Goal: Feedback & Contribution: Submit feedback/report problem

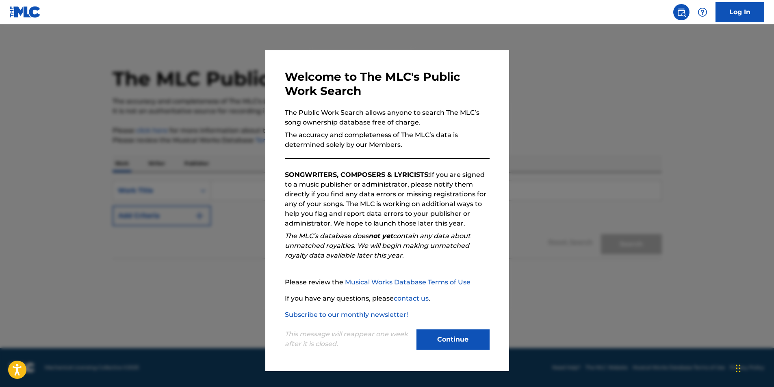
click at [450, 337] on button "Continue" at bounding box center [452, 340] width 73 height 20
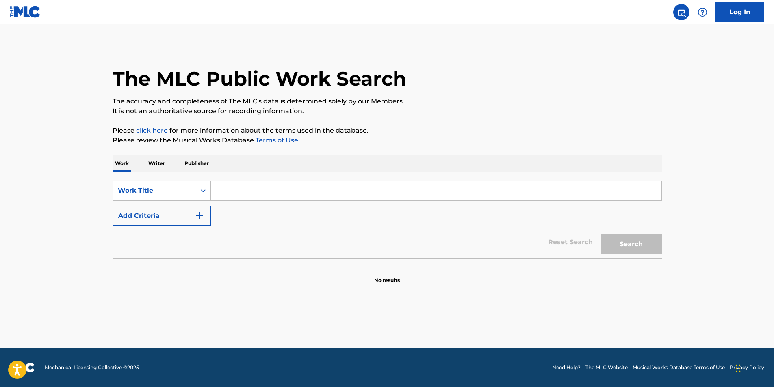
click at [251, 194] on input "Search Form" at bounding box center [436, 190] width 450 height 19
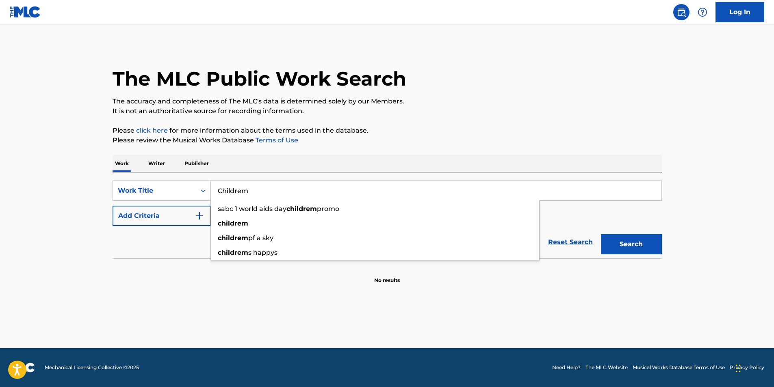
click at [601, 234] on button "Search" at bounding box center [631, 244] width 61 height 20
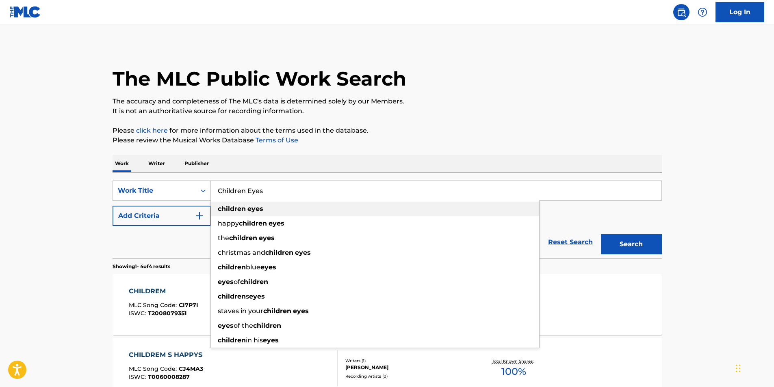
click at [245, 205] on strong "children" at bounding box center [232, 209] width 28 height 8
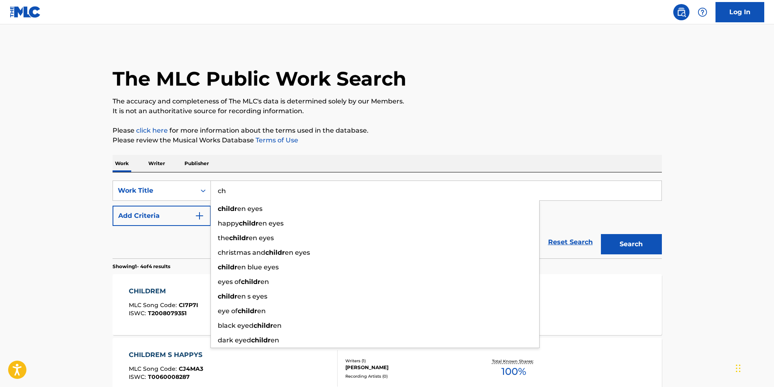
type input "c"
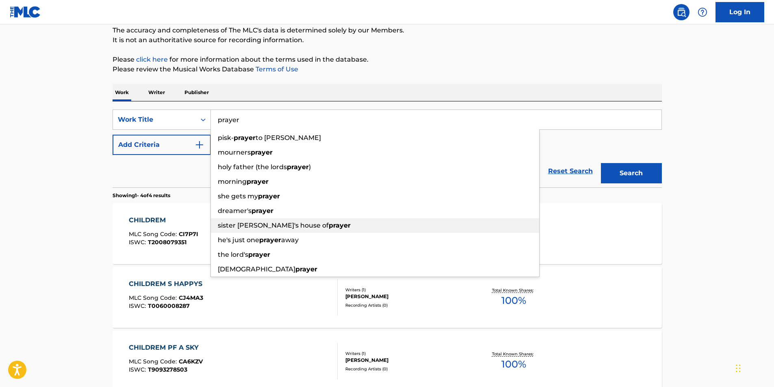
scroll to position [81, 0]
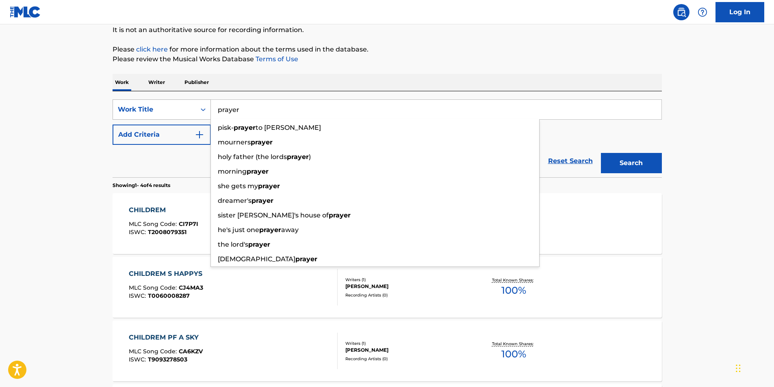
drag, startPoint x: 252, startPoint y: 107, endPoint x: 187, endPoint y: 108, distance: 65.4
click at [187, 108] on div "SearchWithCriteria42c72dd1-4492-4158-bf13-227e8dab527d Work Title prayer pisk- …" at bounding box center [386, 109] width 549 height 20
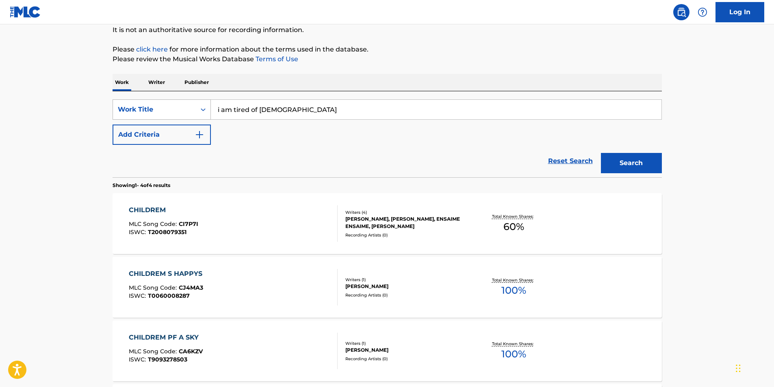
drag, startPoint x: 304, startPoint y: 112, endPoint x: 167, endPoint y: 108, distance: 137.7
click at [167, 108] on div "SearchWithCriteria42c72dd1-4492-4158-bf13-227e8dab527d Work Title i am tired of…" at bounding box center [386, 109] width 549 height 20
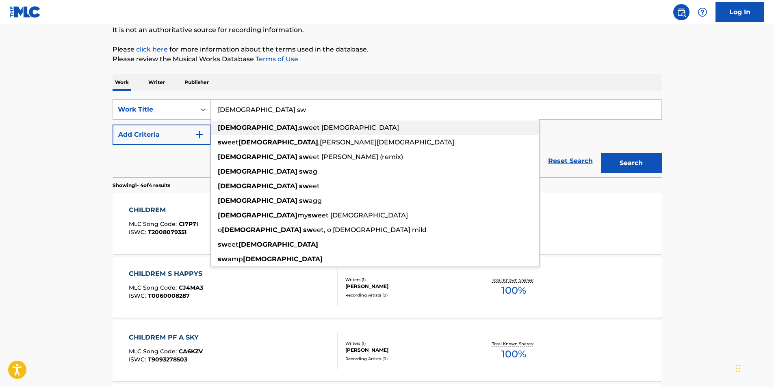
type input "jesus sw"
click at [309, 125] on span "eet jesus" at bounding box center [354, 128] width 90 height 8
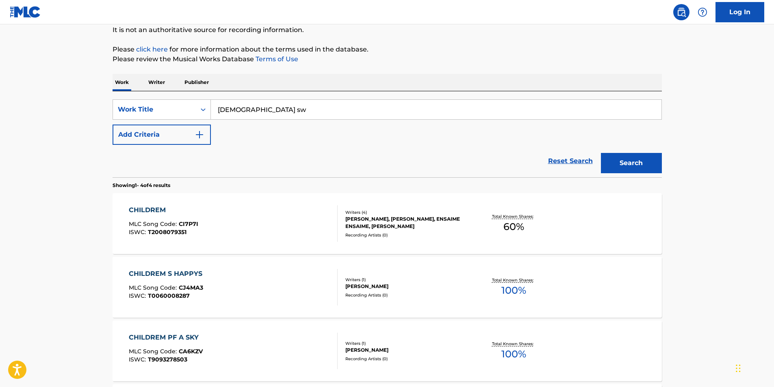
click at [628, 164] on button "Search" at bounding box center [631, 163] width 61 height 20
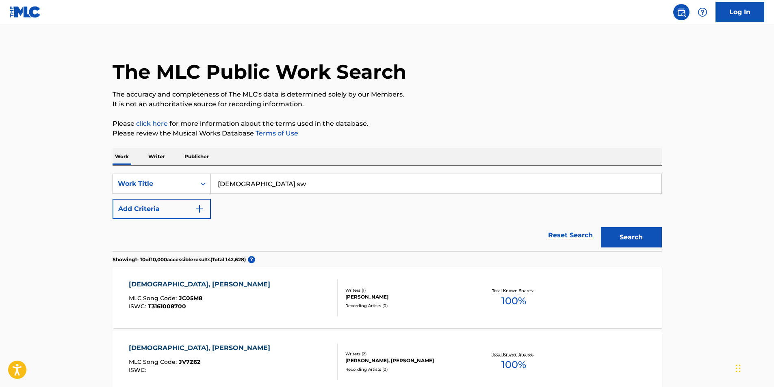
scroll to position [0, 0]
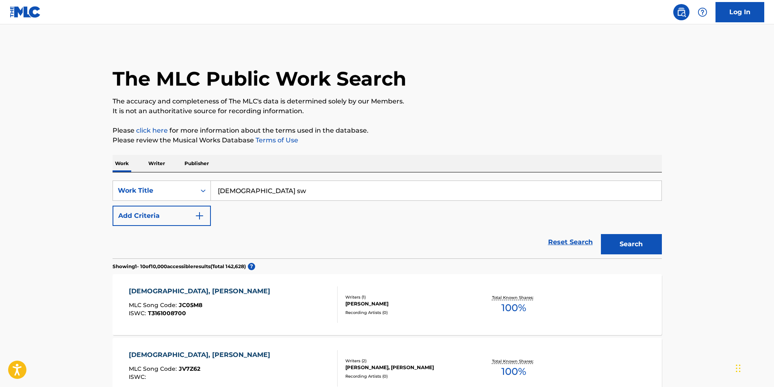
click at [199, 212] on img "Search Form" at bounding box center [200, 216] width 10 height 10
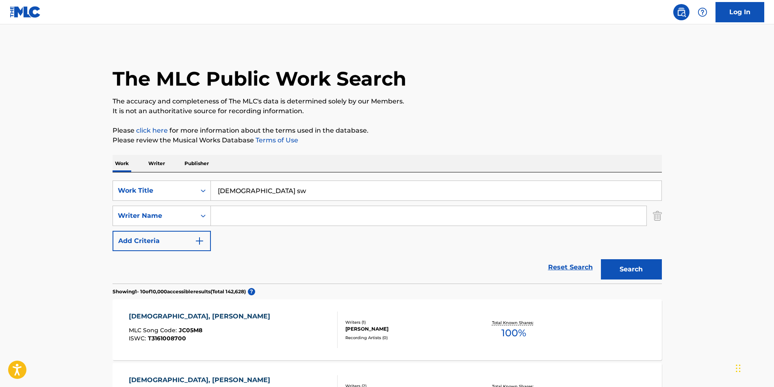
click at [229, 212] on input "Search Form" at bounding box center [428, 215] width 435 height 19
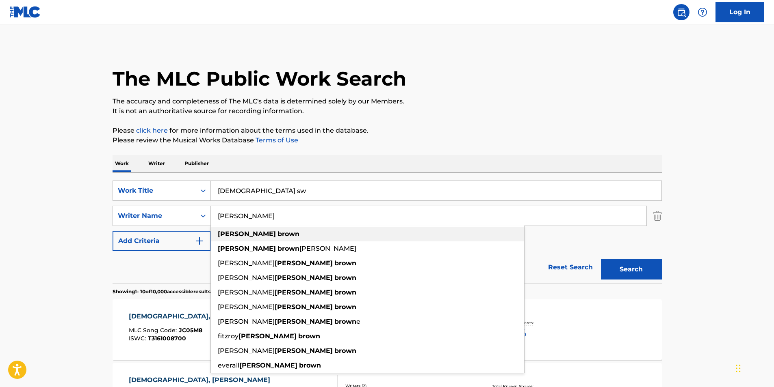
click at [277, 231] on strong "brown" at bounding box center [288, 234] width 22 height 8
type input "anthony brown"
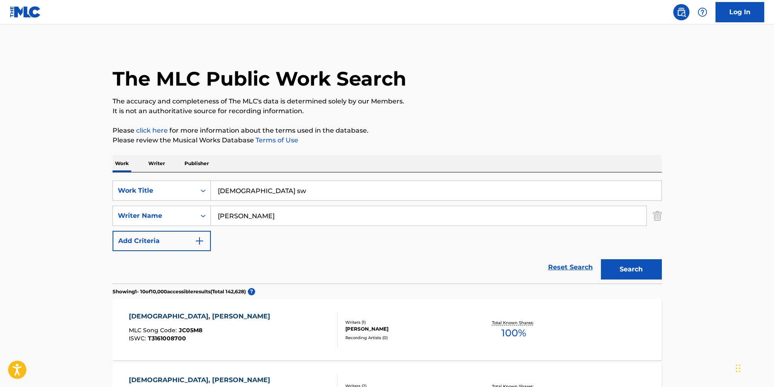
click at [635, 269] on button "Search" at bounding box center [631, 269] width 61 height 20
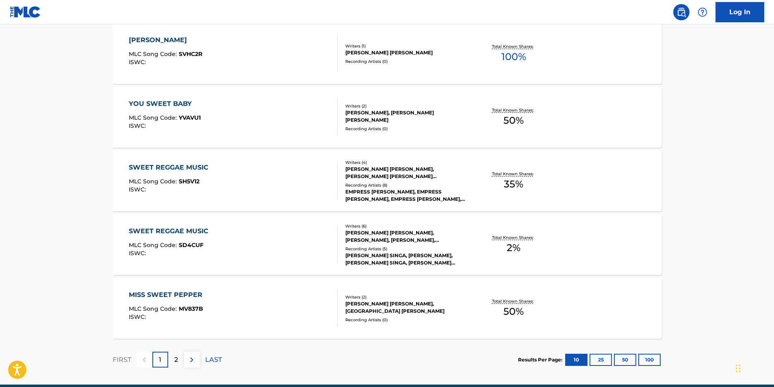
scroll to position [632, 0]
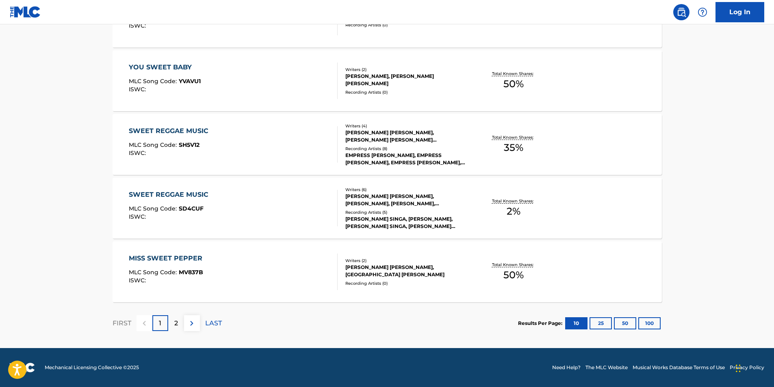
click at [191, 322] on img at bounding box center [192, 324] width 10 height 10
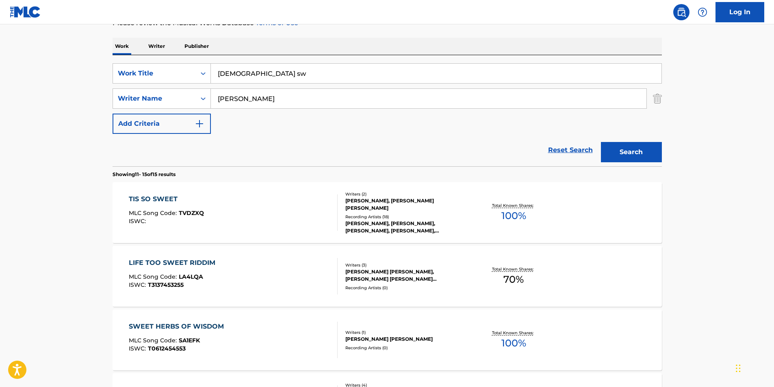
scroll to position [122, 0]
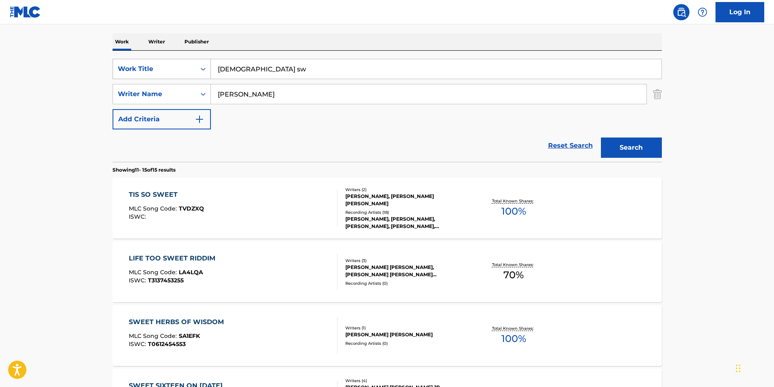
drag, startPoint x: 282, startPoint y: 72, endPoint x: 181, endPoint y: 70, distance: 101.1
click at [181, 70] on div "SearchWithCriteria42c72dd1-4492-4158-bf13-227e8dab527d Work Title jesus sw" at bounding box center [386, 69] width 549 height 20
type input "jesus, sweet jesus"
click at [281, 72] on input "Search Form" at bounding box center [436, 68] width 450 height 19
click at [559, 145] on link "Reset Search" at bounding box center [570, 146] width 53 height 18
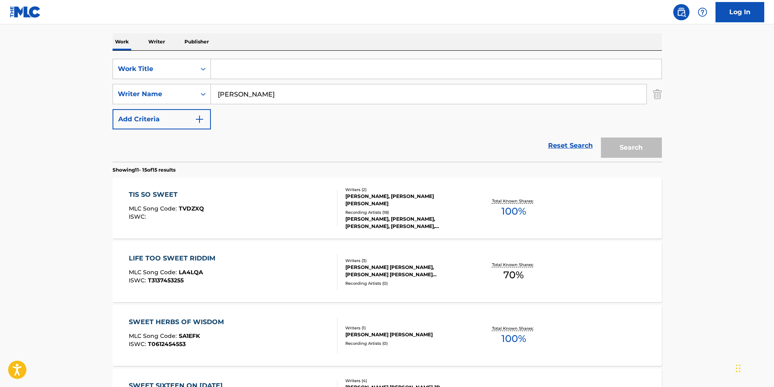
scroll to position [0, 0]
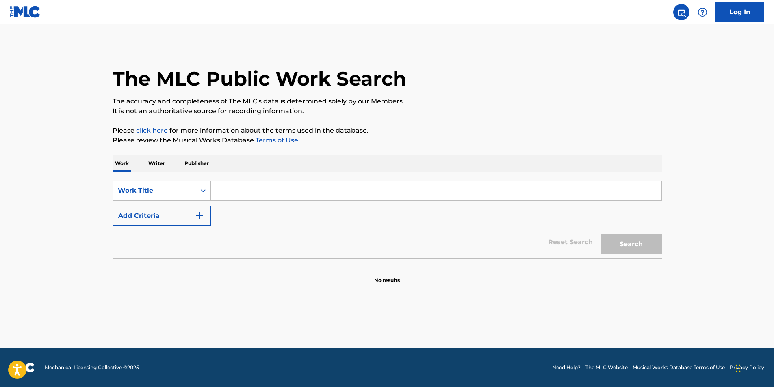
click at [197, 221] on img "Search Form" at bounding box center [200, 216] width 10 height 10
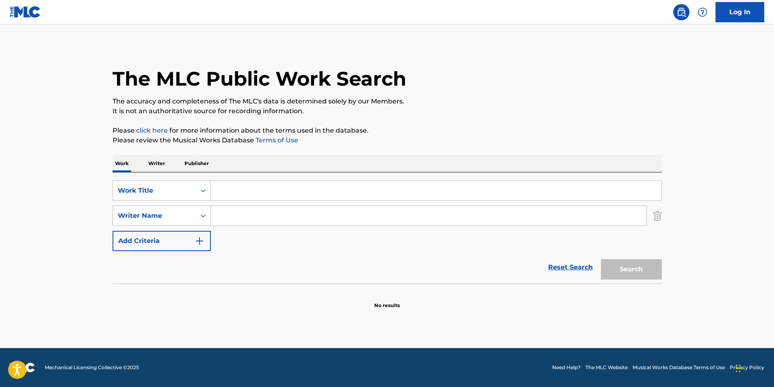
click at [228, 211] on input "Search Form" at bounding box center [428, 215] width 435 height 19
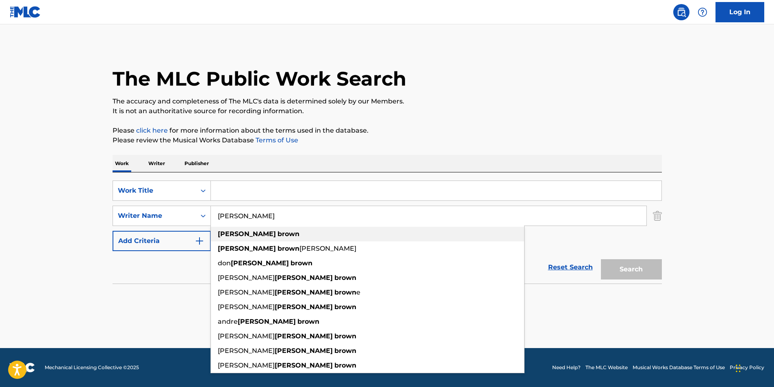
click at [276, 234] on span "Search Form" at bounding box center [277, 234] width 2 height 8
type input "anthony brown"
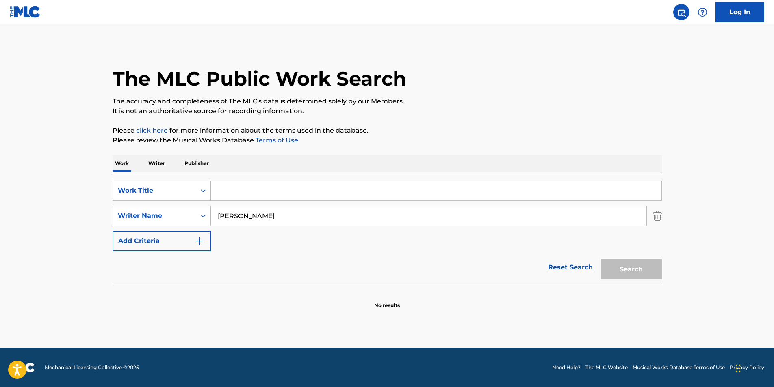
click at [236, 194] on input "Search Form" at bounding box center [436, 190] width 450 height 19
click at [634, 269] on button "Search" at bounding box center [631, 269] width 61 height 20
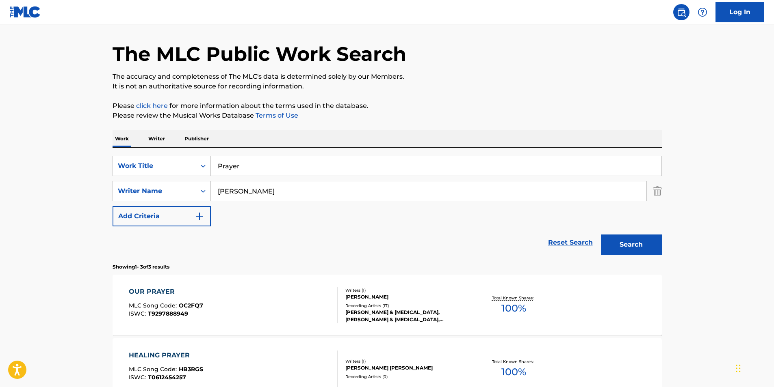
scroll to position [19, 0]
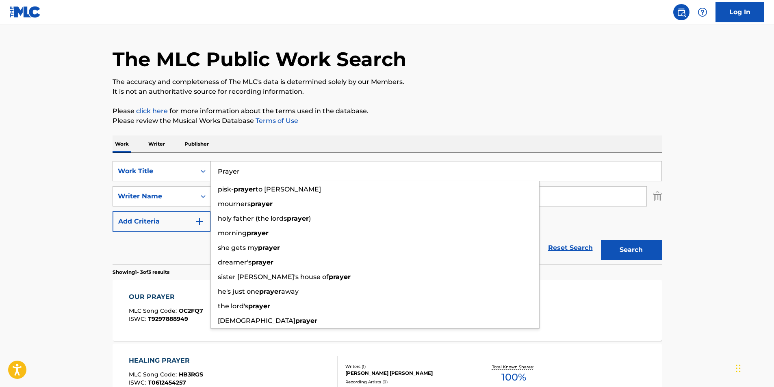
drag, startPoint x: 255, startPoint y: 170, endPoint x: 175, endPoint y: 173, distance: 80.5
click at [175, 173] on div "SearchWithCriteria42c72dd1-4492-4158-bf13-227e8dab527d Work Title Prayer pisk- …" at bounding box center [386, 171] width 549 height 20
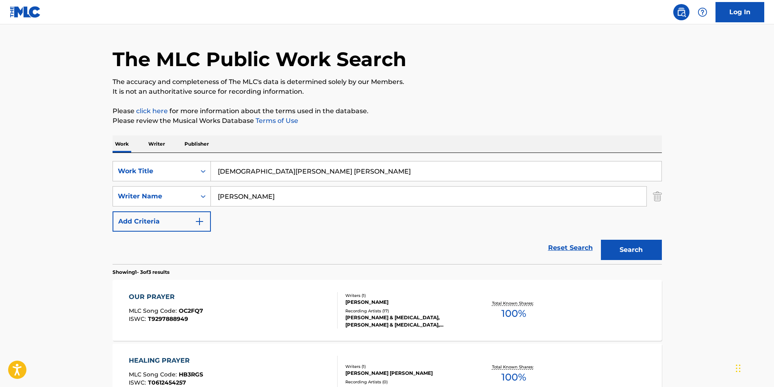
click at [633, 249] on button "Search" at bounding box center [631, 250] width 61 height 20
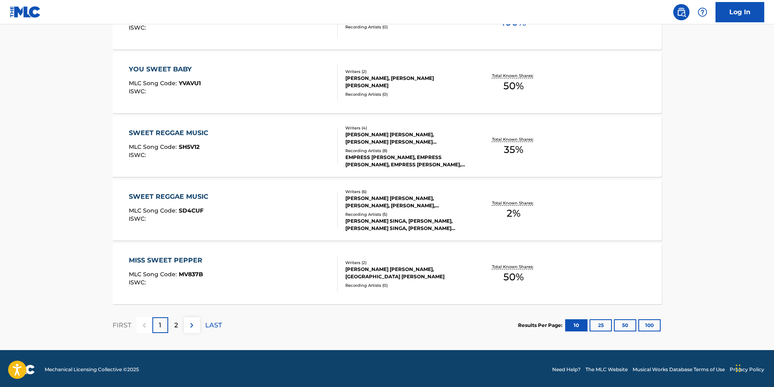
scroll to position [632, 0]
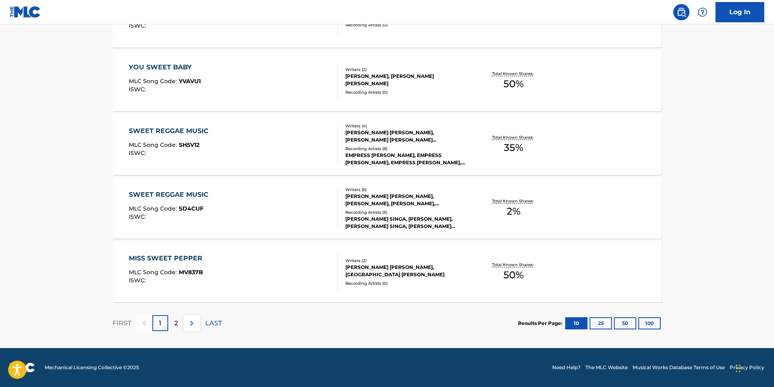
click at [174, 325] on p "2" at bounding box center [176, 324] width 4 height 10
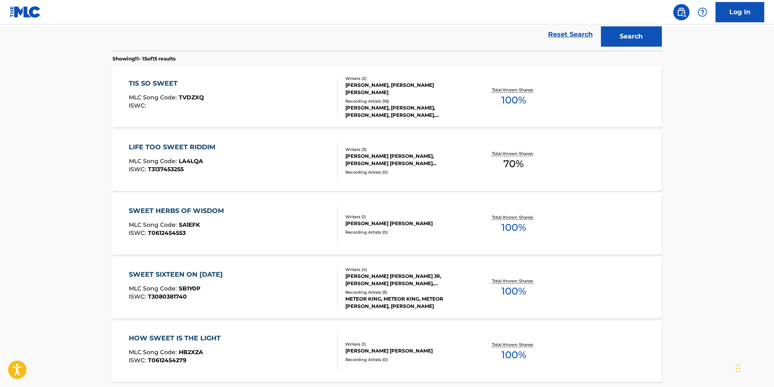
scroll to position [313, 0]
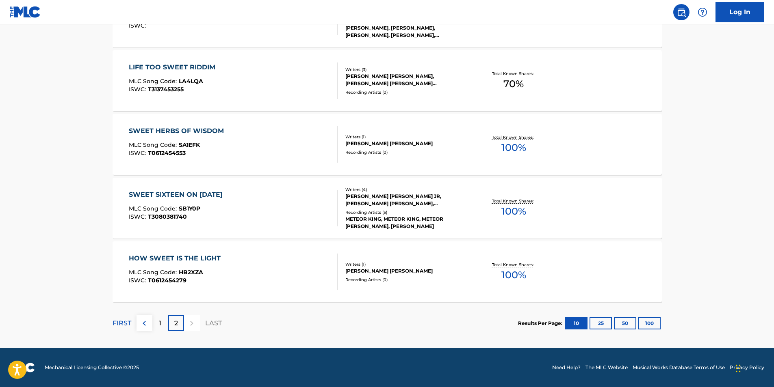
click at [159, 322] on p "1" at bounding box center [160, 324] width 2 height 10
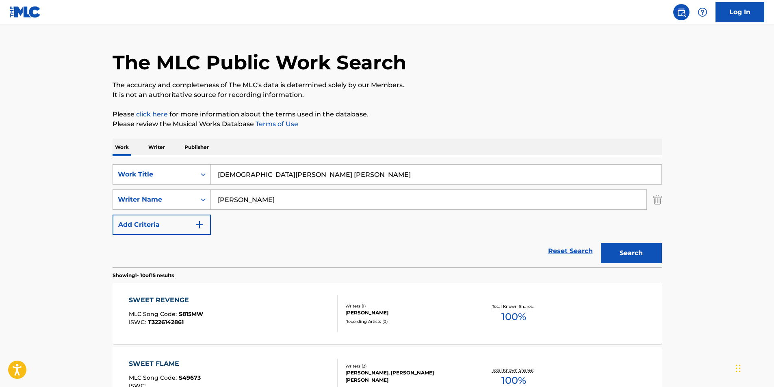
scroll to position [0, 0]
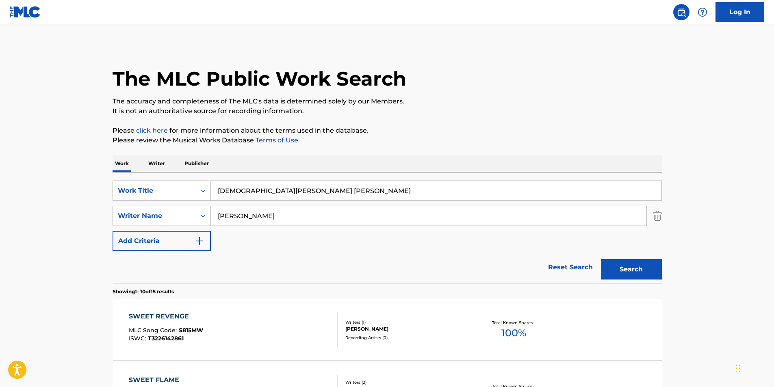
click at [311, 187] on input "jesus sweet jesus" at bounding box center [436, 190] width 450 height 19
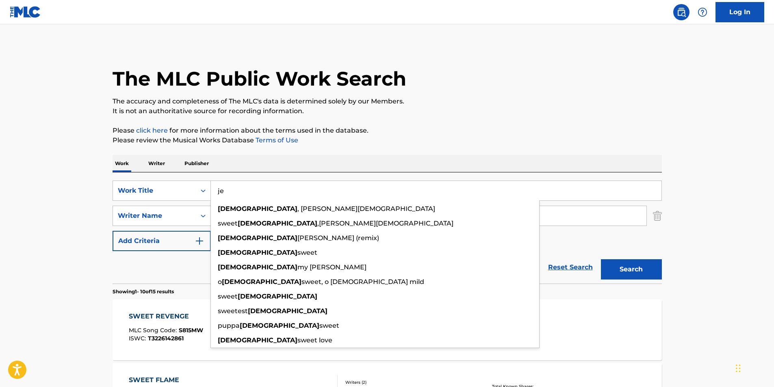
type input "j"
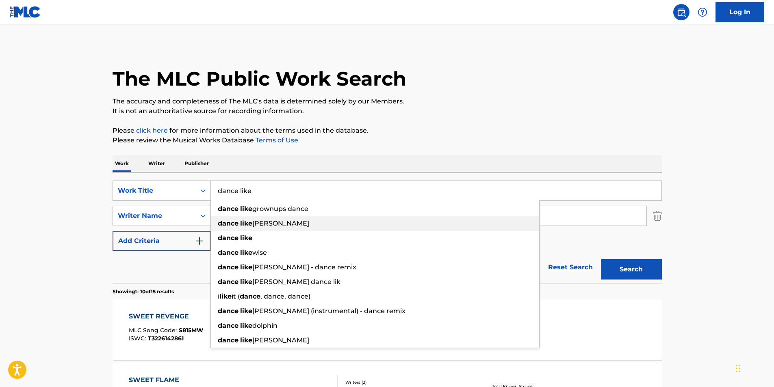
click at [280, 223] on span "david dance" at bounding box center [280, 224] width 57 height 8
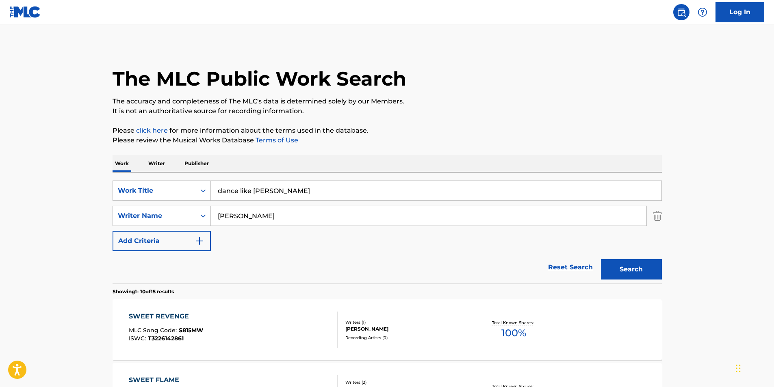
click at [635, 266] on button "Search" at bounding box center [631, 269] width 61 height 20
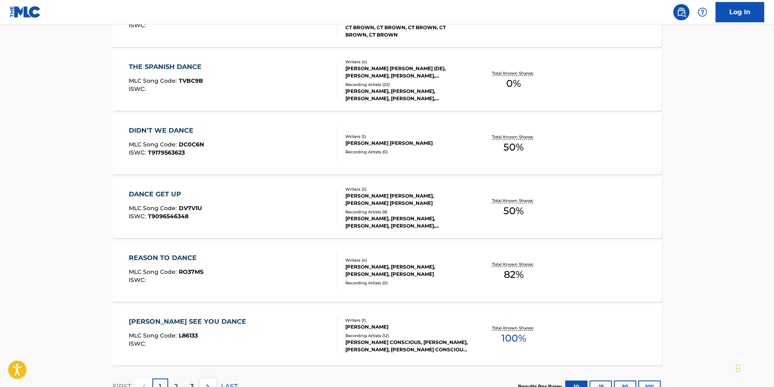
scroll to position [609, 0]
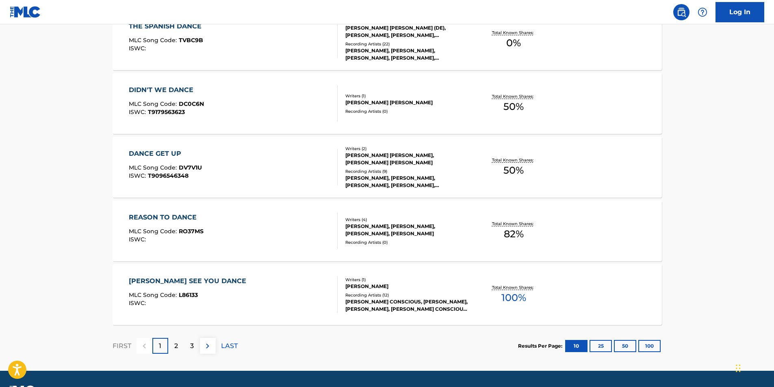
click at [179, 349] on div "2" at bounding box center [176, 346] width 16 height 16
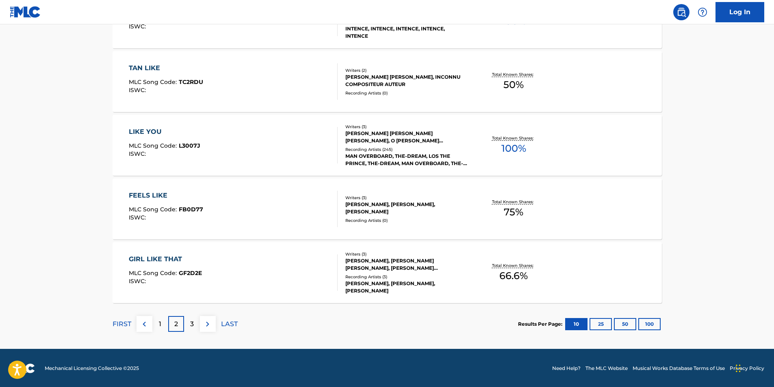
scroll to position [632, 0]
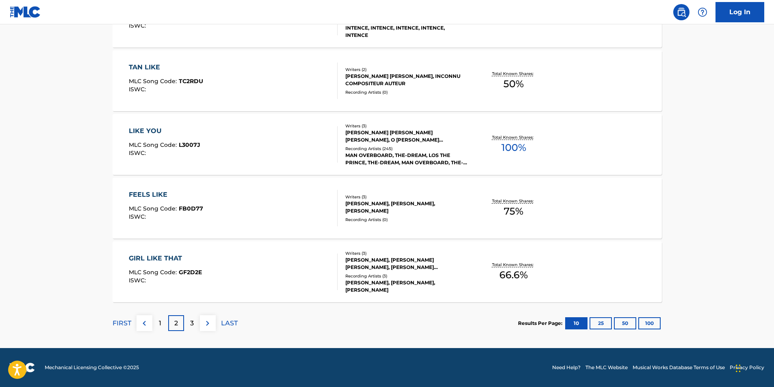
click at [193, 314] on div "FIRST 1 2 3 LAST" at bounding box center [174, 324] width 125 height 42
click at [193, 320] on p "3" at bounding box center [192, 324] width 4 height 10
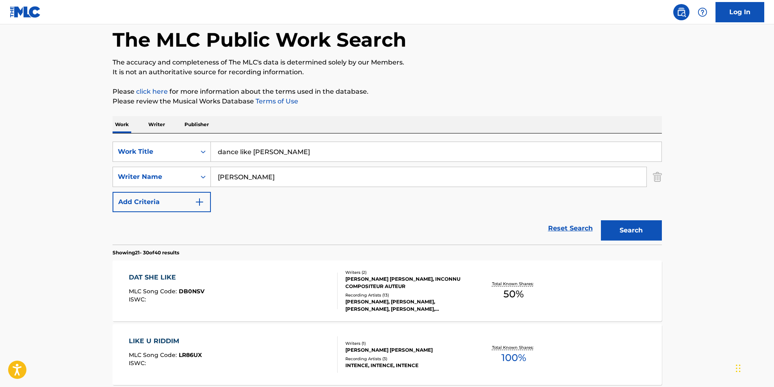
scroll to position [0, 0]
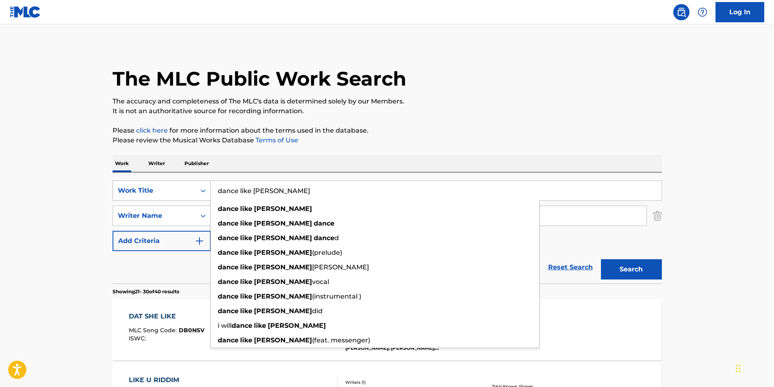
drag, startPoint x: 307, startPoint y: 196, endPoint x: 209, endPoint y: 199, distance: 98.3
click at [209, 199] on div "SearchWithCriteria42c72dd1-4492-4158-bf13-227e8dab527d Work Title dance like da…" at bounding box center [386, 191] width 549 height 20
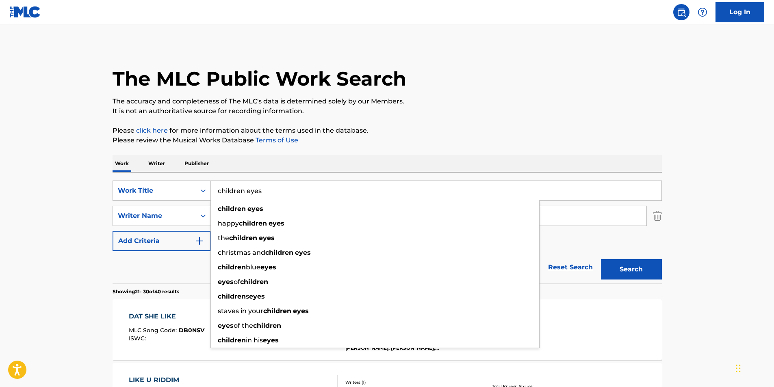
type input "children eyes"
click at [242, 204] on div "children eyes" at bounding box center [375, 209] width 328 height 15
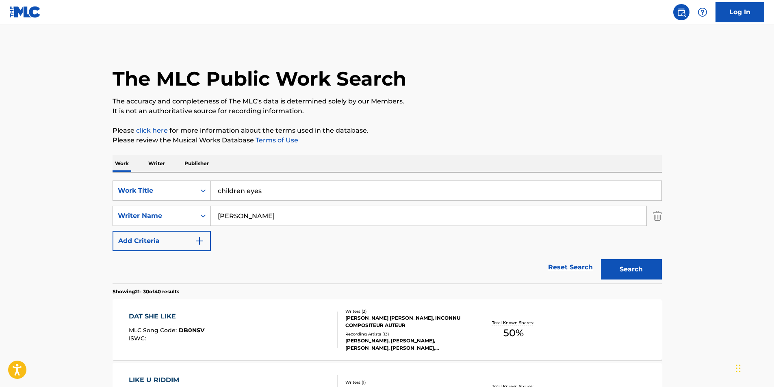
click at [637, 272] on button "Search" at bounding box center [631, 269] width 61 height 20
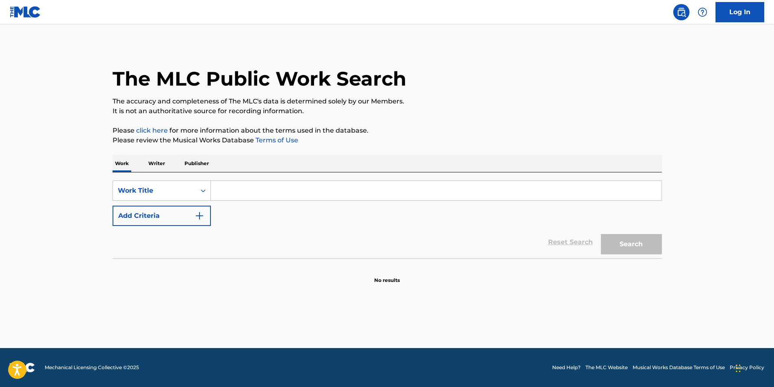
click at [262, 193] on input "Search Form" at bounding box center [436, 190] width 450 height 19
type input "a"
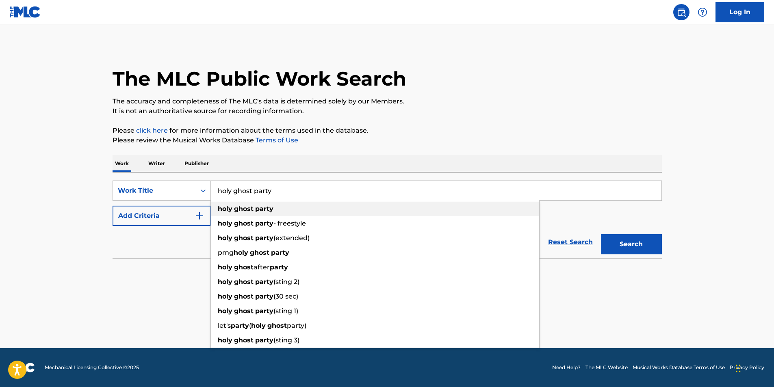
type input "holy ghost party"
click at [249, 208] on strong "ghost" at bounding box center [243, 209] width 19 height 8
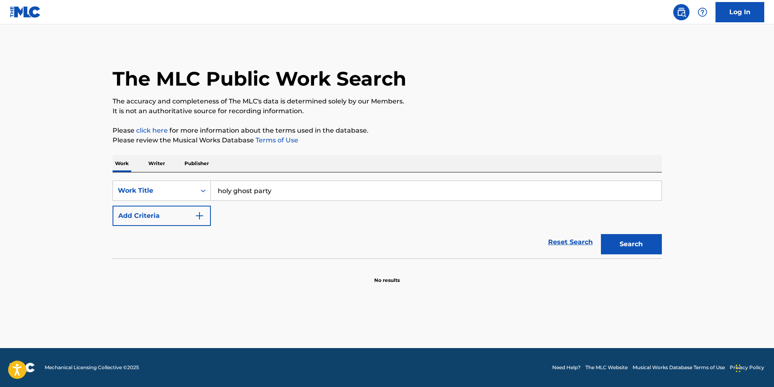
click at [634, 240] on button "Search" at bounding box center [631, 244] width 61 height 20
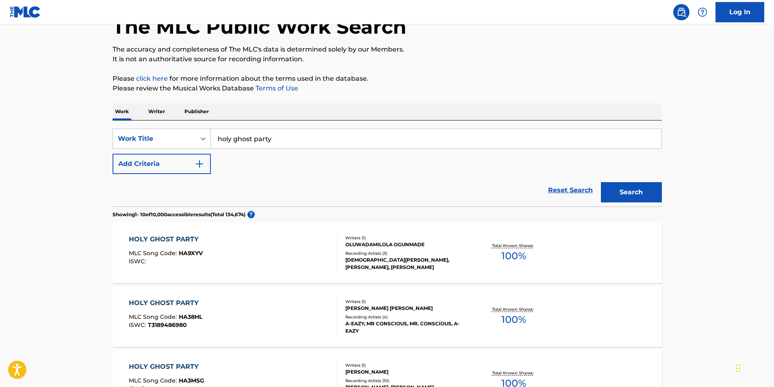
scroll to position [38, 0]
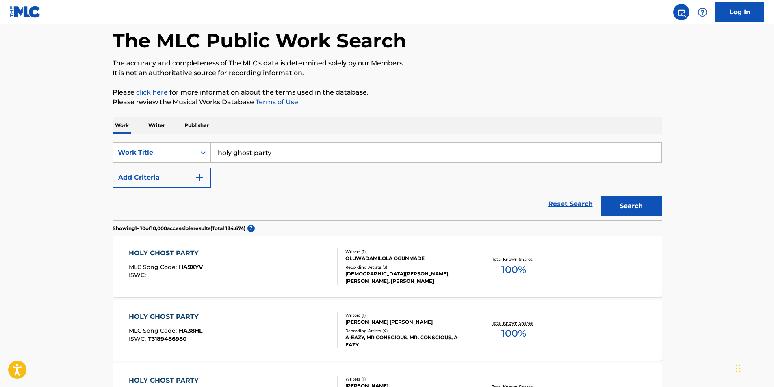
click at [201, 175] on img "Search Form" at bounding box center [200, 178] width 10 height 10
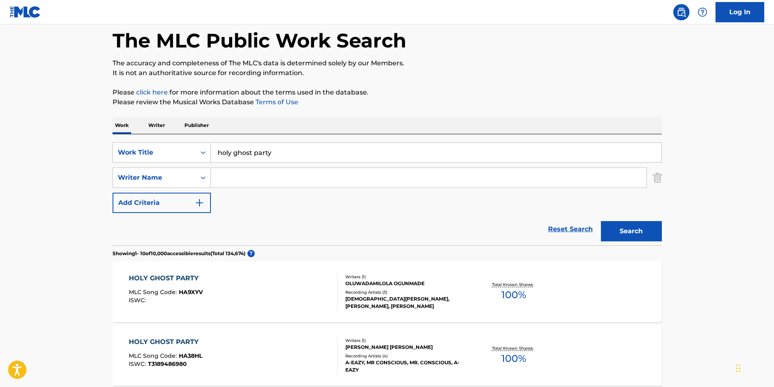
click at [243, 185] on input "Search Form" at bounding box center [428, 177] width 435 height 19
type input "Anthony Louis Brown"
click at [601, 221] on button "Search" at bounding box center [631, 231] width 61 height 20
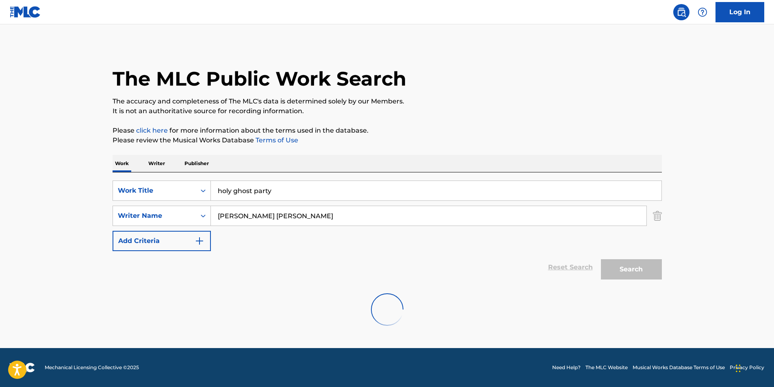
scroll to position [0, 0]
click at [634, 273] on button "Search" at bounding box center [631, 269] width 61 height 20
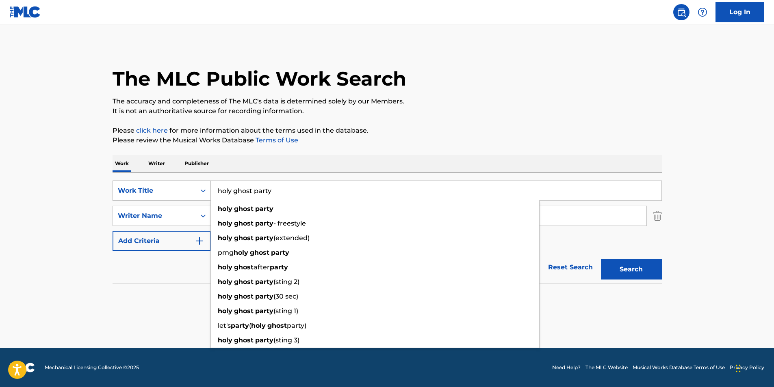
drag, startPoint x: 290, startPoint y: 191, endPoint x: 134, endPoint y: 184, distance: 155.7
click at [134, 184] on div "SearchWithCriteriaeecd7a7d-2f9a-49b1-b081-86f45640636c Work Title holy ghost pa…" at bounding box center [386, 191] width 549 height 20
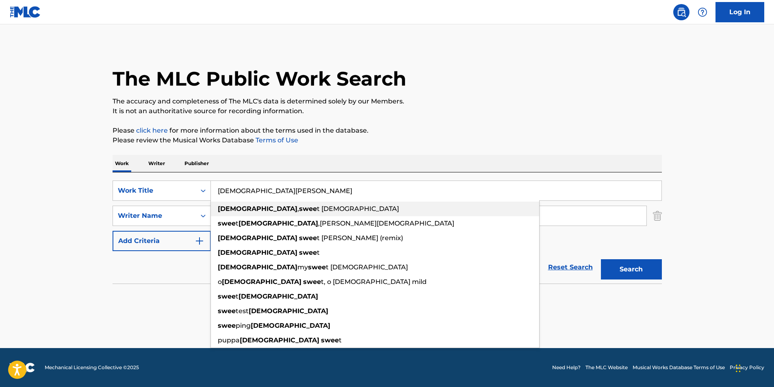
click at [317, 208] on span "t jesus" at bounding box center [358, 209] width 82 height 8
type input "jesus, sweet jesus"
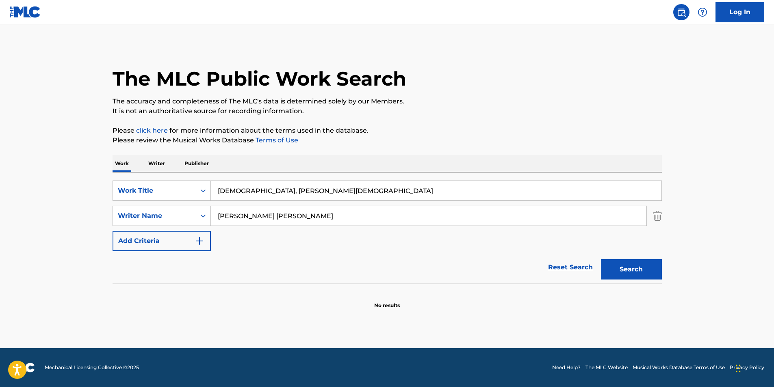
click at [639, 268] on button "Search" at bounding box center [631, 269] width 61 height 20
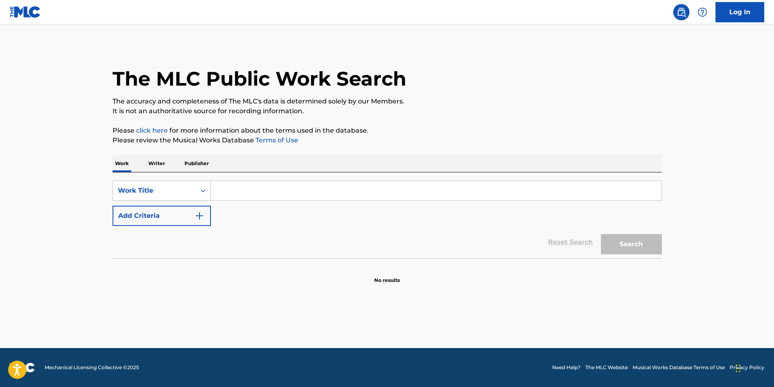
click at [161, 162] on p "Writer" at bounding box center [157, 163] width 22 height 17
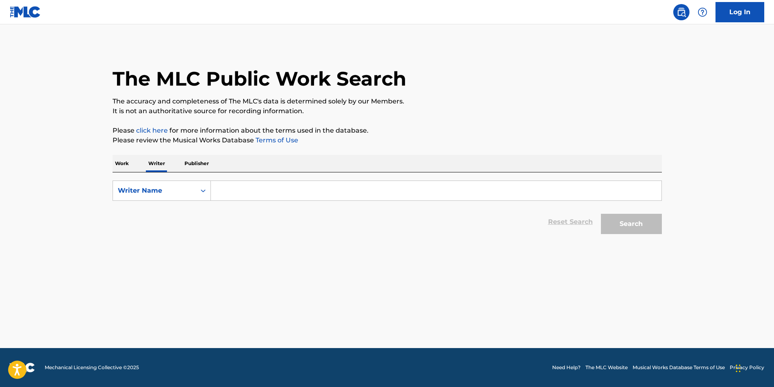
click at [253, 195] on input "Search Form" at bounding box center [436, 190] width 450 height 19
type input "Anthony louis brown"
click at [636, 224] on button "Search" at bounding box center [631, 224] width 61 height 20
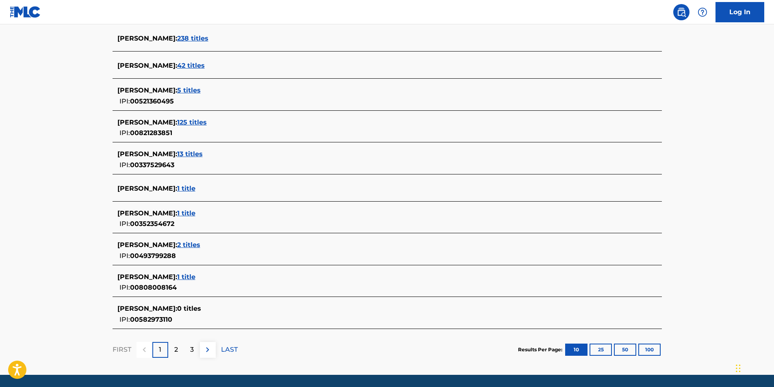
scroll to position [254, 0]
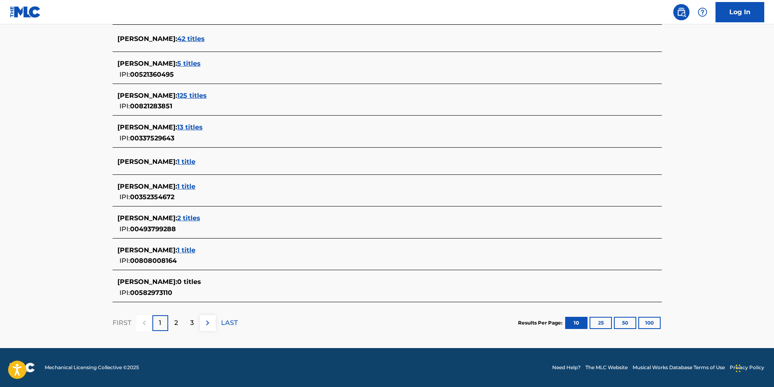
click at [173, 321] on div "2" at bounding box center [176, 324] width 16 height 16
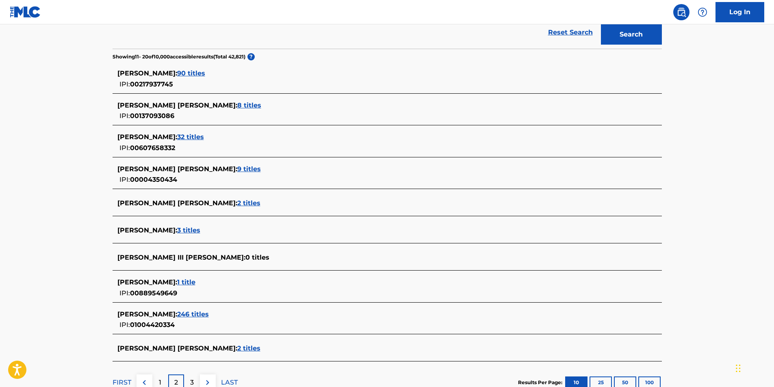
scroll to position [244, 0]
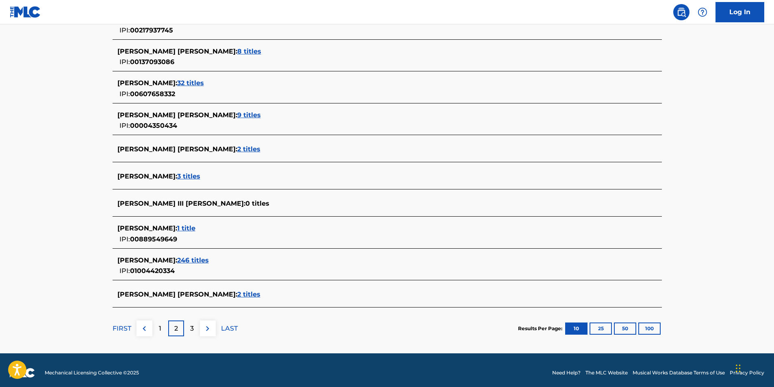
click at [189, 227] on span "1 title" at bounding box center [186, 229] width 18 height 8
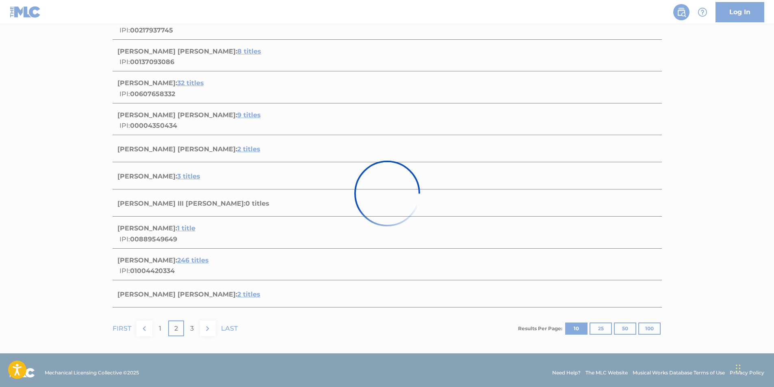
scroll to position [29, 0]
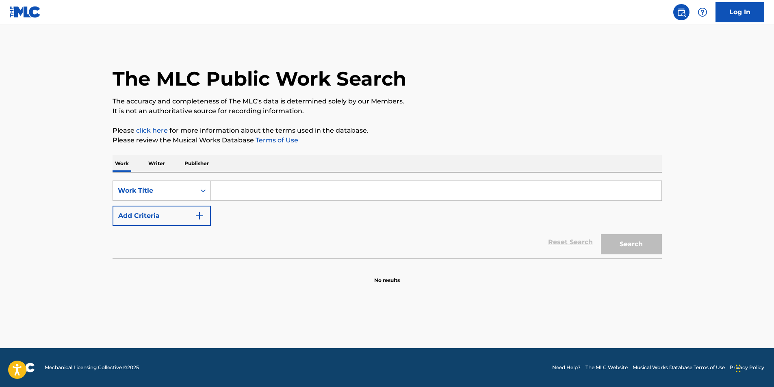
click at [156, 164] on p "Writer" at bounding box center [157, 163] width 22 height 17
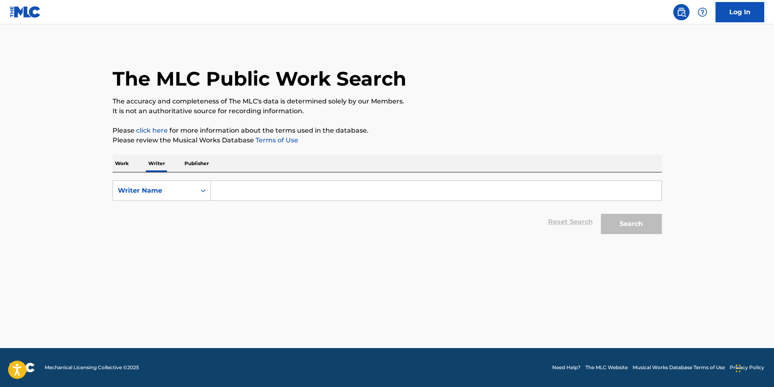
click at [313, 198] on input "Search Form" at bounding box center [436, 190] width 450 height 19
type input "Anthony louis brown"
click at [634, 229] on button "Search" at bounding box center [631, 224] width 61 height 20
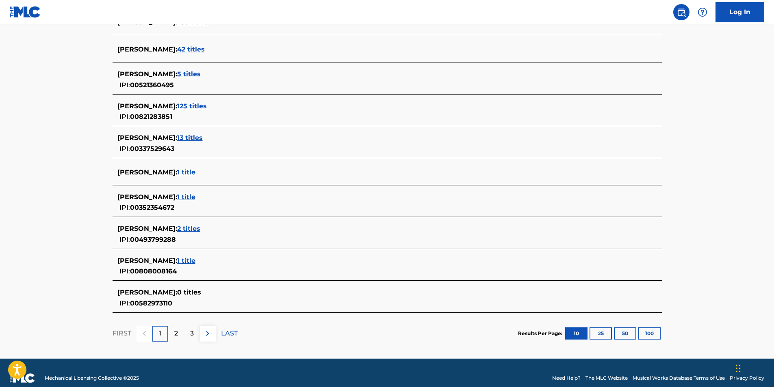
scroll to position [244, 0]
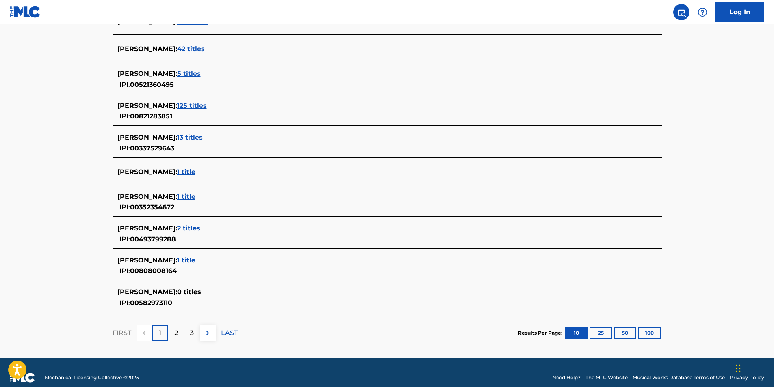
click at [179, 175] on span "1 title" at bounding box center [186, 172] width 18 height 8
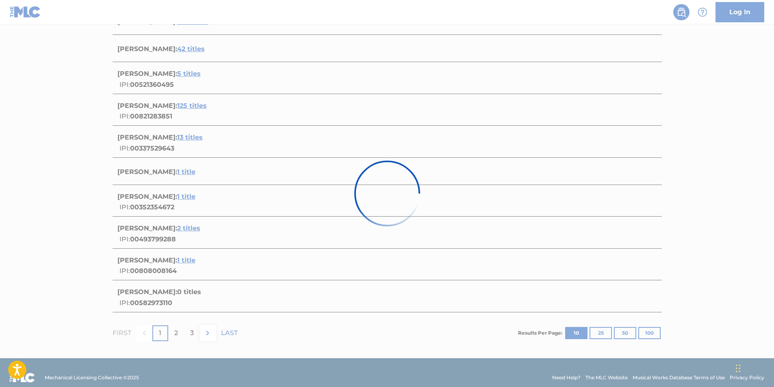
scroll to position [29, 0]
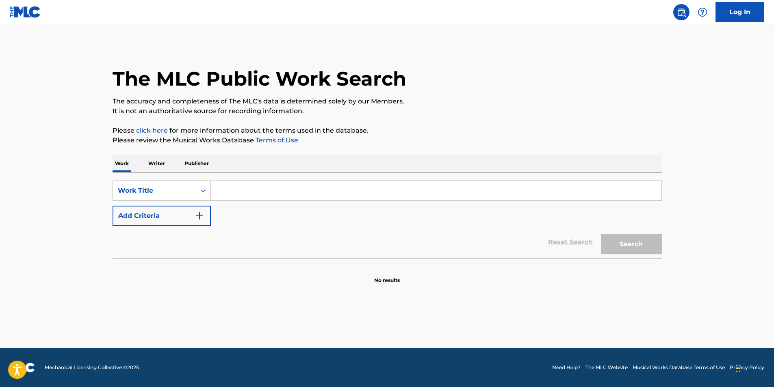
click at [248, 189] on input "Search Form" at bounding box center [436, 190] width 450 height 19
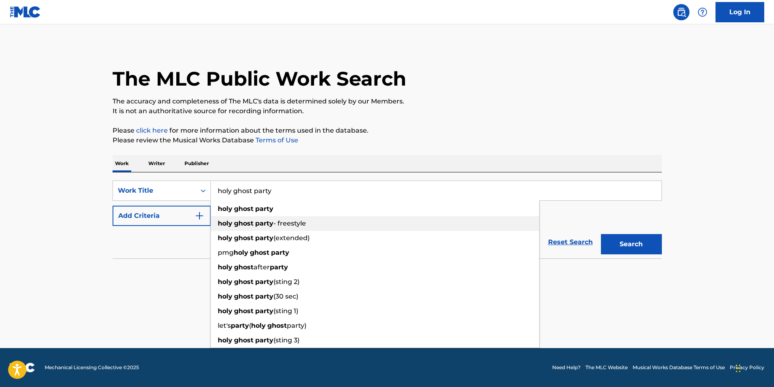
click at [280, 222] on span "- freestyle" at bounding box center [289, 224] width 32 height 8
type input "holy ghost party - freestyle"
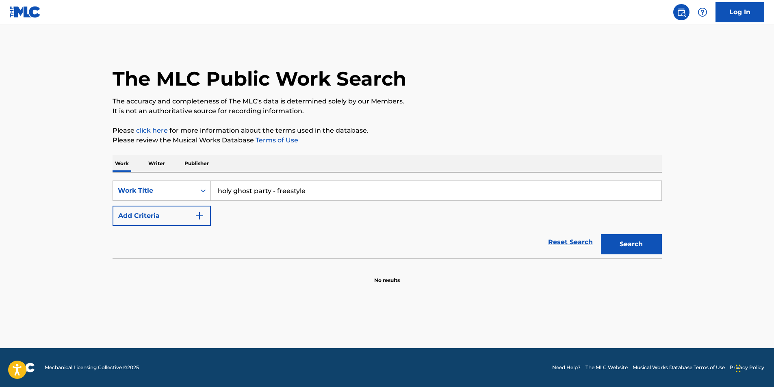
click at [627, 246] on button "Search" at bounding box center [631, 244] width 61 height 20
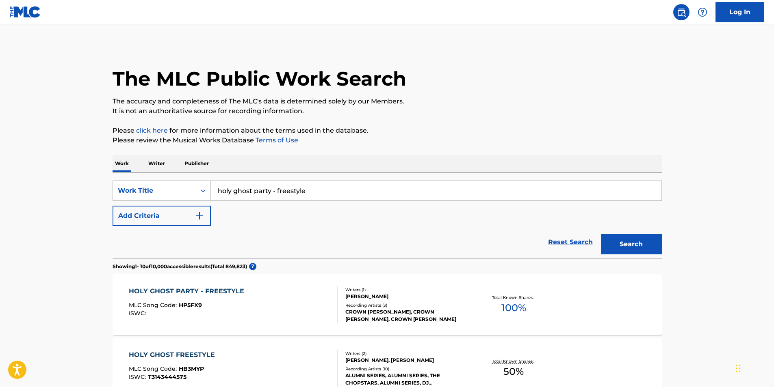
click at [565, 238] on link "Reset Search" at bounding box center [570, 243] width 53 height 18
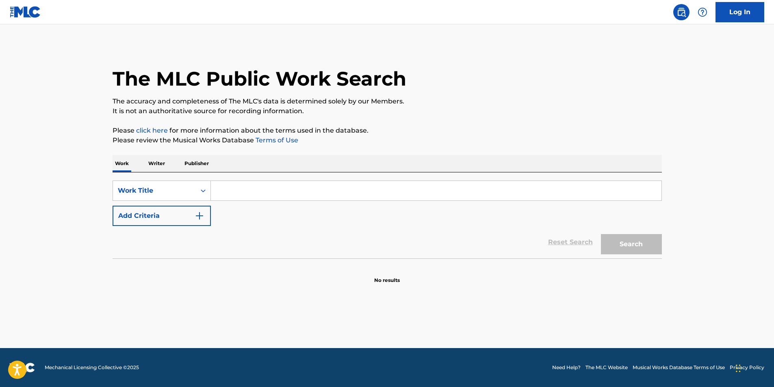
click at [196, 213] on img "Search Form" at bounding box center [200, 216] width 10 height 10
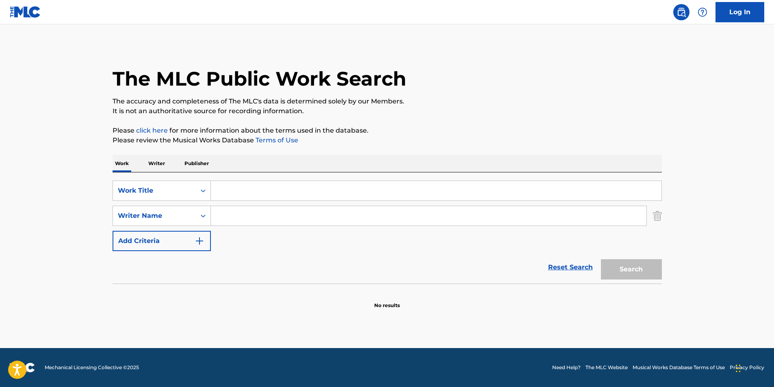
click at [201, 236] on img "Search Form" at bounding box center [200, 241] width 10 height 10
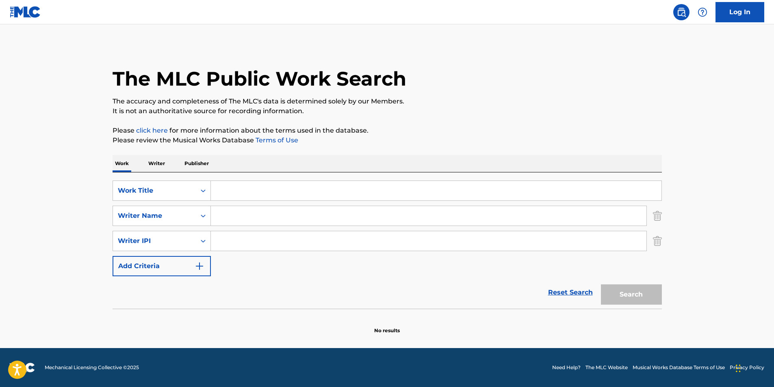
click at [158, 162] on p "Writer" at bounding box center [157, 163] width 22 height 17
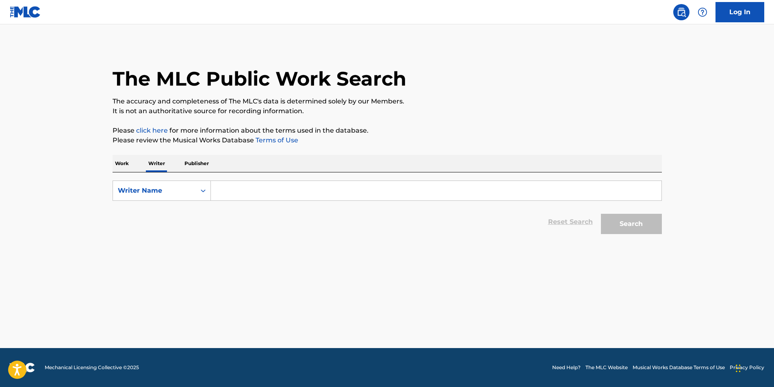
click at [195, 162] on p "Publisher" at bounding box center [196, 163] width 29 height 17
click at [245, 190] on input "Search Form" at bounding box center [436, 190] width 450 height 19
click at [153, 164] on p "Writer" at bounding box center [157, 163] width 22 height 17
click at [124, 163] on p "Work" at bounding box center [121, 163] width 19 height 17
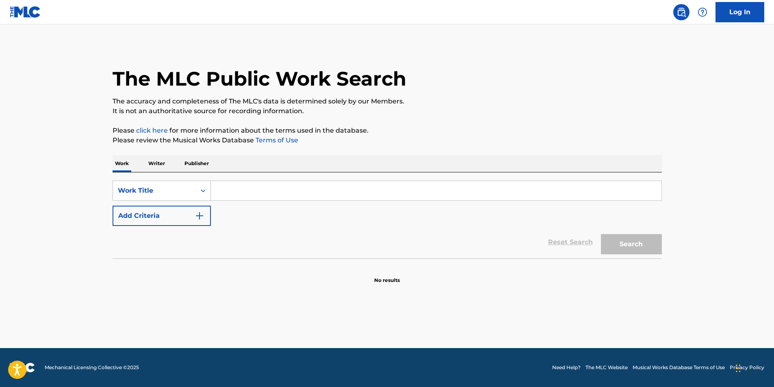
click at [249, 190] on input "Search Form" at bounding box center [436, 190] width 450 height 19
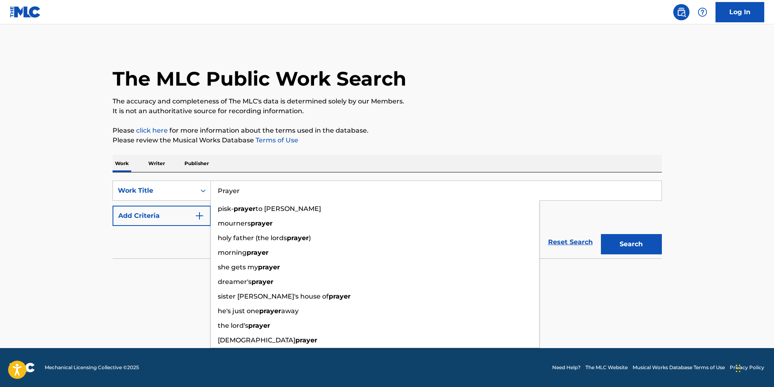
type input "Prayer"
click at [199, 212] on img "Search Form" at bounding box center [200, 216] width 10 height 10
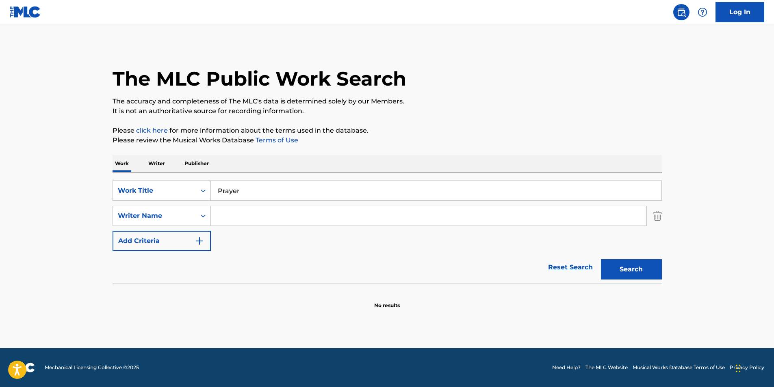
click at [238, 213] on input "Search Form" at bounding box center [428, 215] width 435 height 19
type input "Anthony louis brown"
click at [630, 266] on button "Search" at bounding box center [631, 269] width 61 height 20
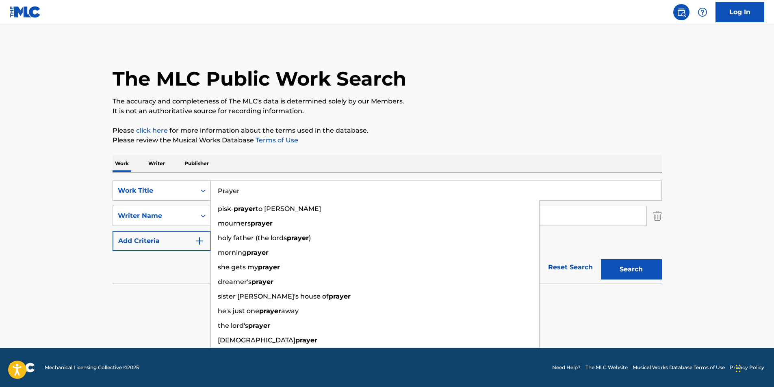
drag, startPoint x: 248, startPoint y: 190, endPoint x: 194, endPoint y: 191, distance: 54.0
click at [194, 191] on div "SearchWithCriteriaaf247fa7-976c-4697-936f-b4017c589d2f Work Title Prayer pisk- …" at bounding box center [386, 191] width 549 height 20
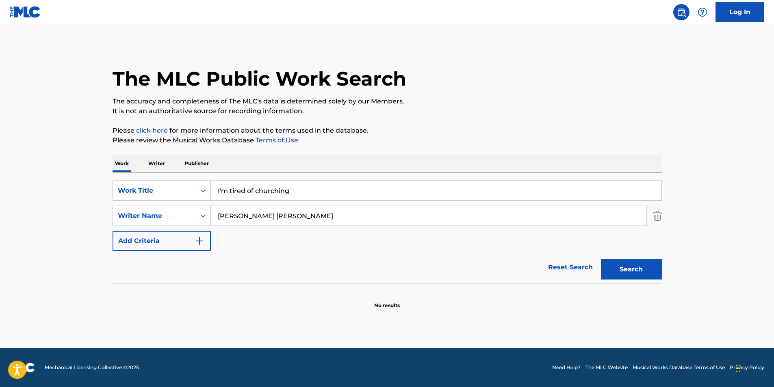
click at [626, 265] on button "Search" at bounding box center [631, 269] width 61 height 20
drag, startPoint x: 308, startPoint y: 187, endPoint x: 179, endPoint y: 203, distance: 129.3
click at [179, 203] on div "SearchWithCriteriaaf247fa7-976c-4697-936f-b4017c589d2f Work Title I'm tired of …" at bounding box center [386, 216] width 549 height 71
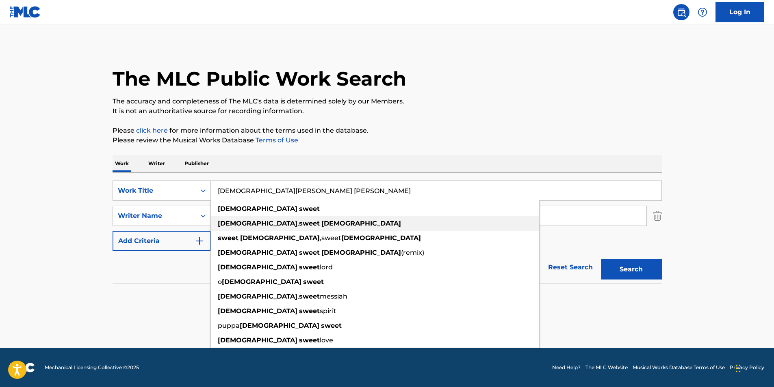
click at [294, 221] on div "jesus , sweet jesus" at bounding box center [375, 223] width 328 height 15
type input "jesus, sweet jesus"
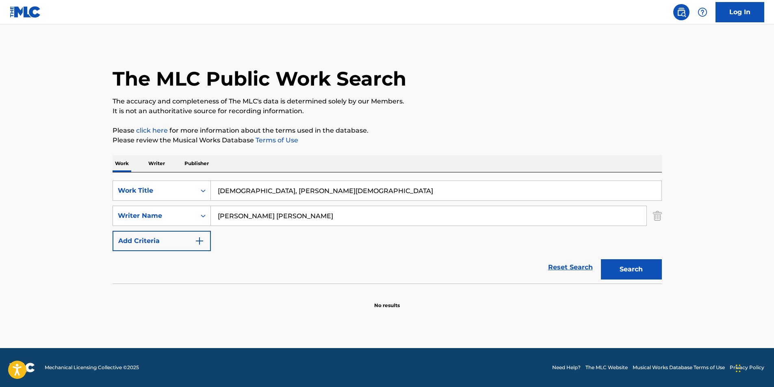
click at [637, 270] on button "Search" at bounding box center [631, 269] width 61 height 20
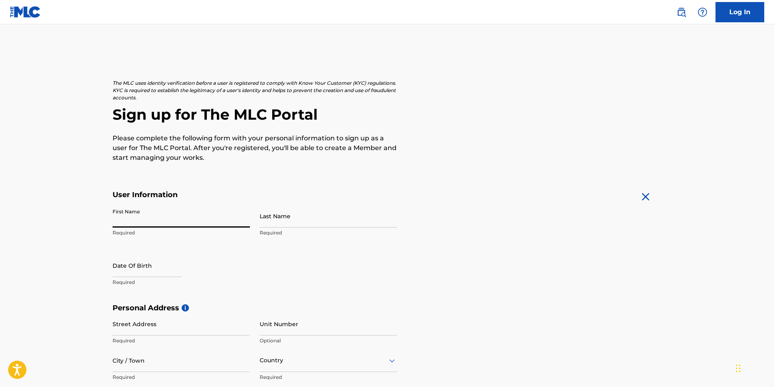
click at [125, 219] on input "First Name" at bounding box center [180, 216] width 137 height 23
type input "[PERSON_NAME]"
click at [279, 219] on input "Last Name" at bounding box center [327, 216] width 137 height 23
type input "[PERSON_NAME]"
click at [143, 272] on input "text" at bounding box center [146, 265] width 69 height 23
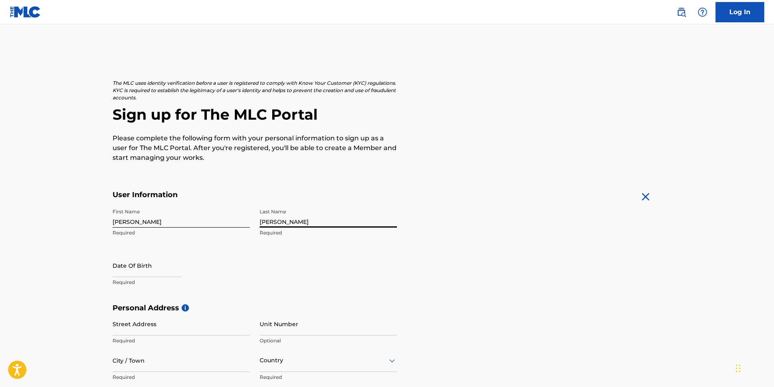
select select "8"
select select "2025"
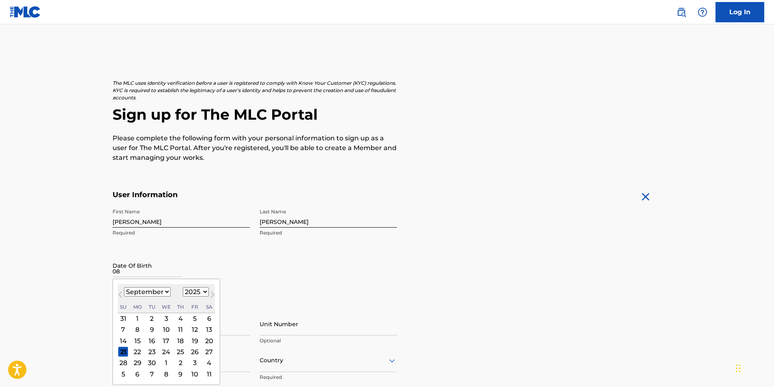
type input "0"
click at [167, 288] on select "January February March April May June July August September October November De…" at bounding box center [147, 292] width 47 height 9
select select "7"
click at [124, 288] on select "January February March April May June July August September October November De…" at bounding box center [147, 292] width 47 height 9
click at [138, 340] on div "11" at bounding box center [137, 341] width 10 height 10
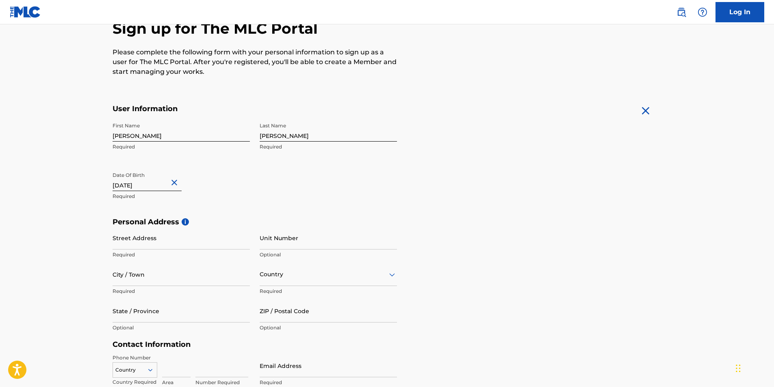
scroll to position [81, 0]
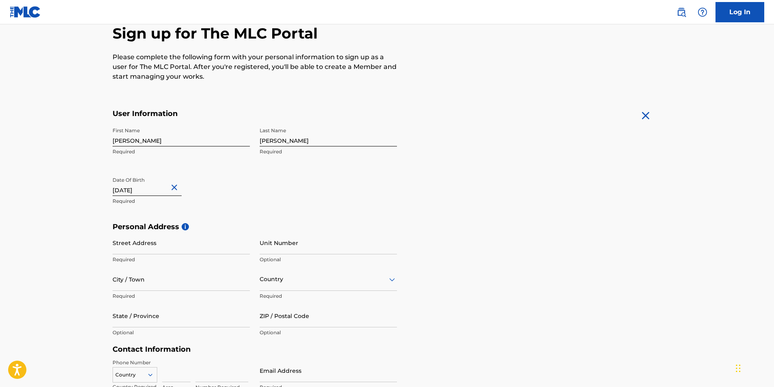
type input "August 11 1958"
drag, startPoint x: 162, startPoint y: 139, endPoint x: 54, endPoint y: 139, distance: 108.4
click at [54, 139] on main "The MLC uses identity verification before a user is registered to comply with K…" at bounding box center [387, 229] width 774 height 572
type input "[PERSON_NAME]"
drag, startPoint x: 298, startPoint y: 141, endPoint x: 213, endPoint y: 136, distance: 85.0
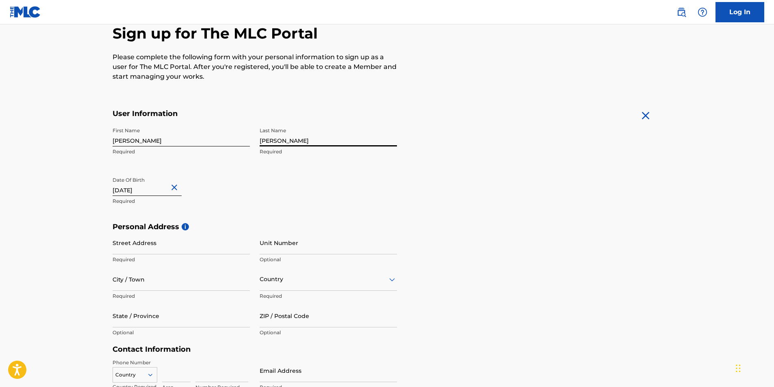
click at [213, 136] on div "First Name Anthony Required Last Name Bailey Brown Required Date Of Birth Augus…" at bounding box center [254, 172] width 284 height 99
type input "Brown"
select select "7"
select select "1958"
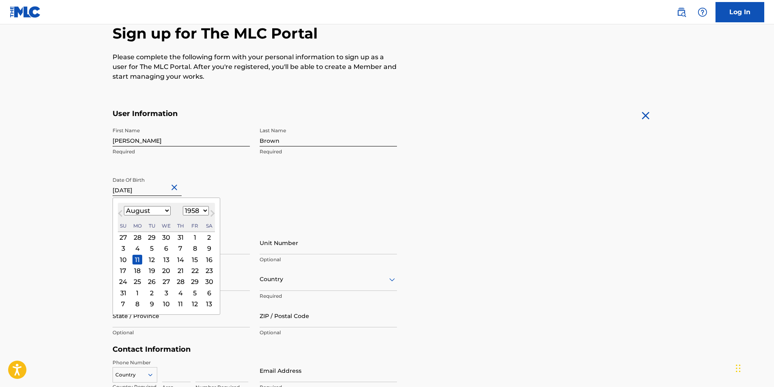
drag, startPoint x: 152, startPoint y: 189, endPoint x: 75, endPoint y: 196, distance: 77.1
click at [75, 196] on main "The MLC uses identity verification before a user is registered to comply with K…" at bounding box center [387, 229] width 774 height 572
click at [166, 211] on select "January February March April May June July August September October November De…" at bounding box center [147, 210] width 47 height 9
select select "4"
click at [124, 206] on select "January February March April May June July August September October November De…" at bounding box center [147, 210] width 47 height 9
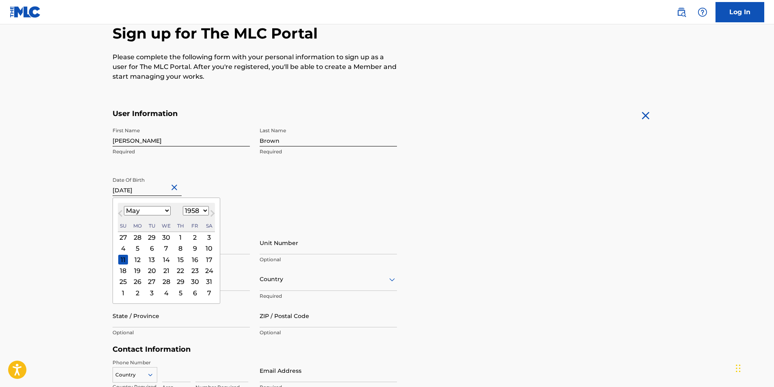
click at [138, 270] on div "19" at bounding box center [137, 271] width 10 height 10
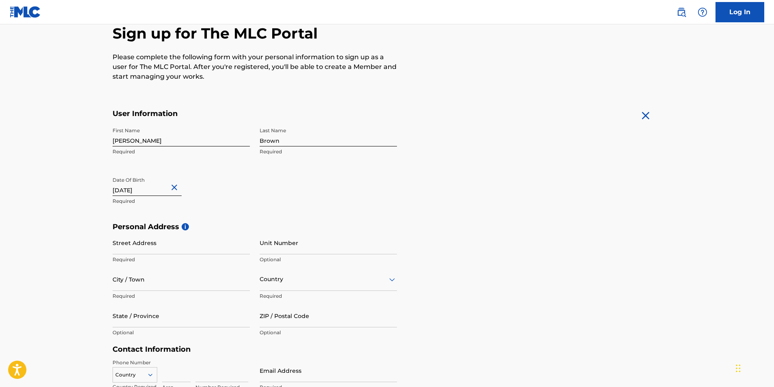
type input "May 19 1950"
click at [463, 247] on div "Personal Address i Street Address Required Unit Number Optional City / Town Req…" at bounding box center [386, 284] width 549 height 123
click at [154, 244] on input "Street Address" at bounding box center [180, 242] width 137 height 23
type input "18307 Burbank Blvd"
click at [291, 249] on input "Unit Number" at bounding box center [327, 242] width 137 height 23
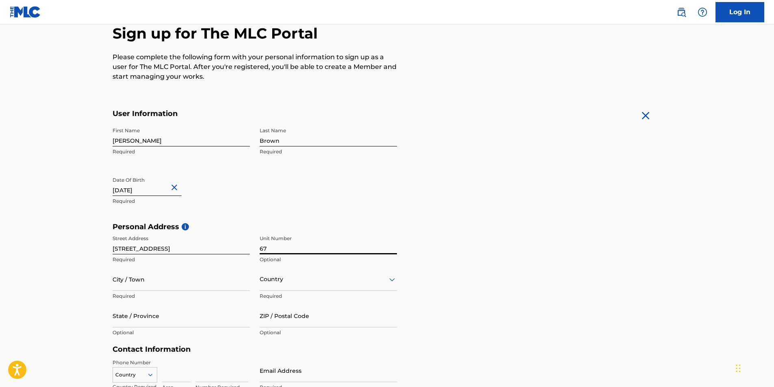
type input "67"
click at [144, 283] on input "City / Town" at bounding box center [180, 279] width 137 height 23
type input "Tarzana"
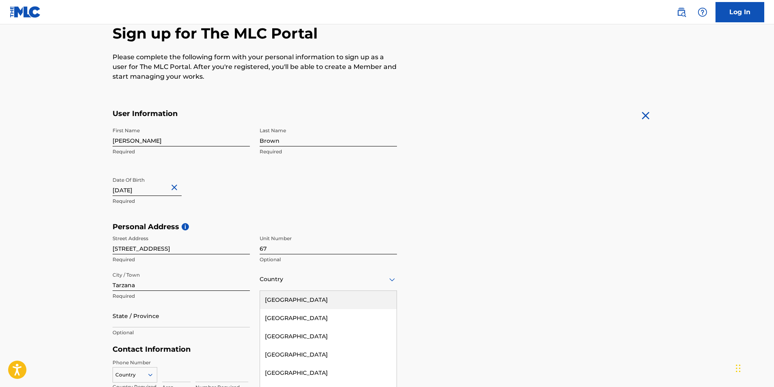
scroll to position [107, 0]
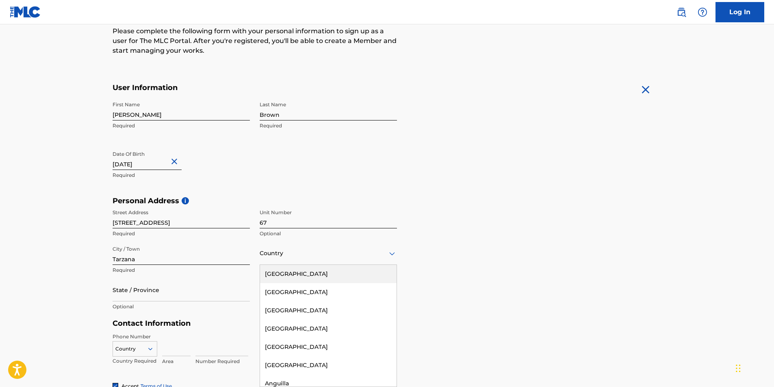
click at [393, 265] on div "223 results available. Use Up and Down to choose options, press Enter to select…" at bounding box center [327, 253] width 137 height 23
click at [311, 271] on div "United States" at bounding box center [328, 274] width 136 height 18
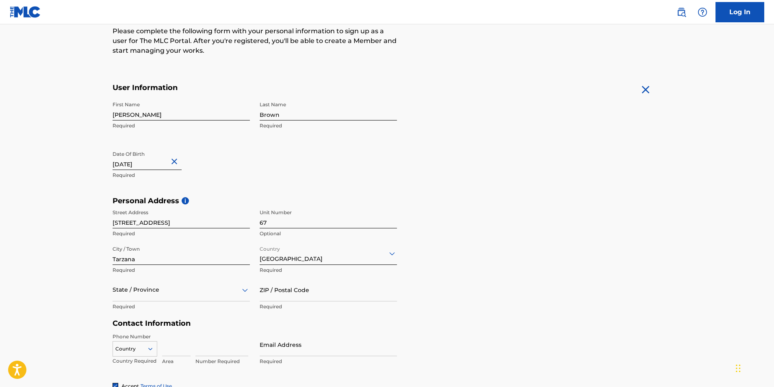
scroll to position [144, 0]
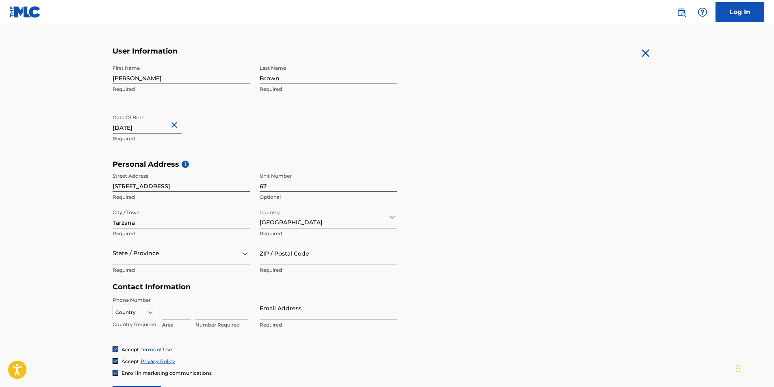
click at [246, 265] on div "State / Province" at bounding box center [180, 253] width 137 height 23
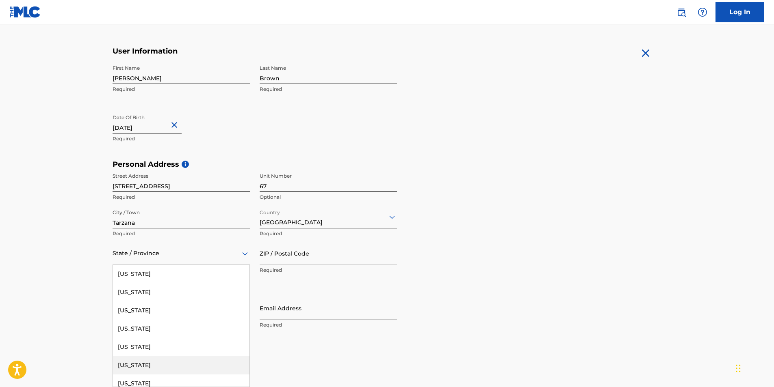
click at [145, 365] on div "California" at bounding box center [181, 366] width 136 height 18
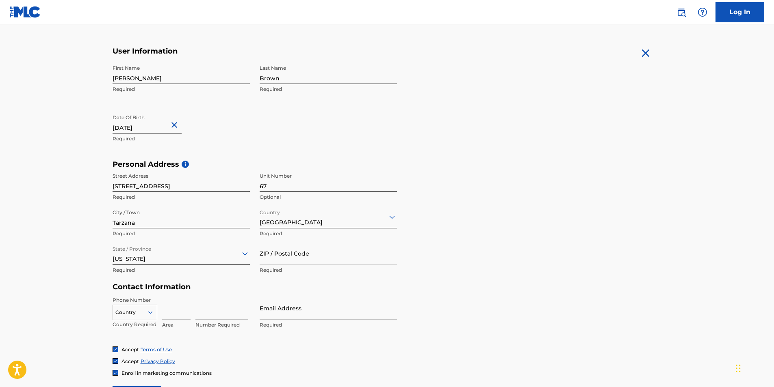
click at [285, 314] on input "Email Address" at bounding box center [327, 308] width 137 height 23
type input "[EMAIL_ADDRESS][DOMAIN_NAME]"
click at [171, 315] on input at bounding box center [176, 308] width 28 height 23
type input "501"
click at [222, 312] on input "247" at bounding box center [221, 308] width 53 height 23
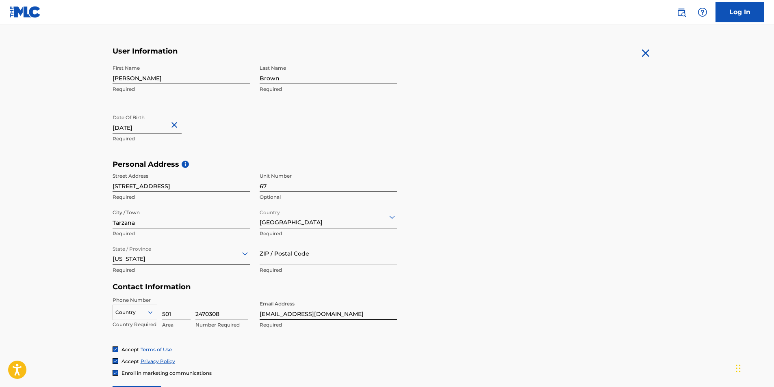
type input "2470308"
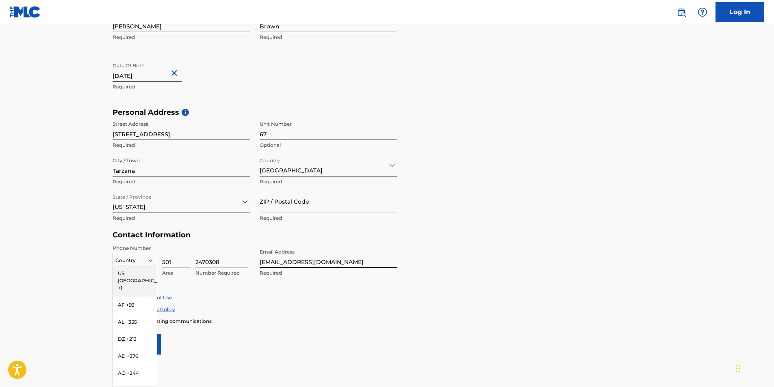
click at [151, 265] on div "216 results available. Use Up and Down to choose options, press Enter to select…" at bounding box center [134, 259] width 45 height 12
click at [130, 273] on div "US, CA +1" at bounding box center [135, 281] width 44 height 32
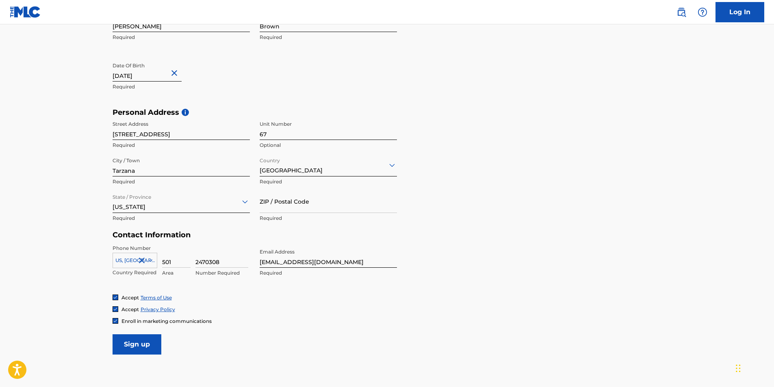
click at [284, 207] on input "ZIP / Postal Code" at bounding box center [327, 201] width 137 height 23
type input "91356"
click at [321, 310] on div "Accept Privacy Policy" at bounding box center [386, 309] width 549 height 7
click at [138, 349] on input "Sign up" at bounding box center [136, 345] width 49 height 20
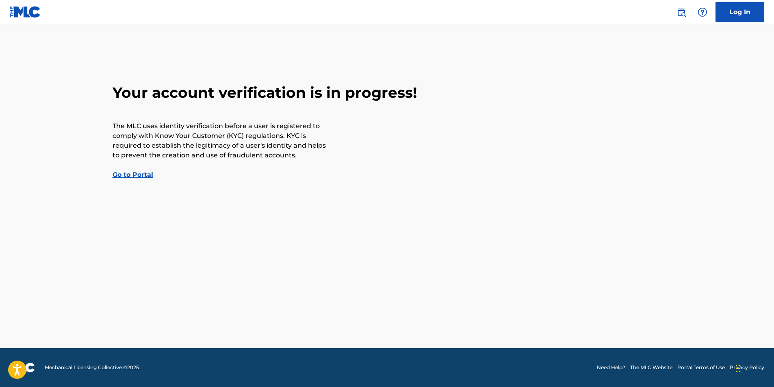
click at [133, 176] on link "Go to Portal" at bounding box center [132, 175] width 41 height 8
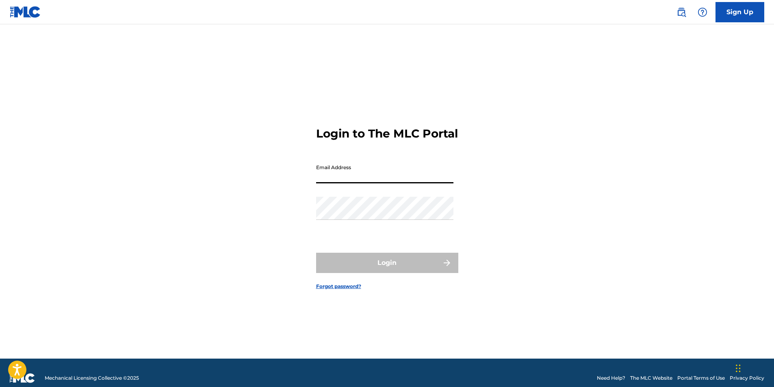
click at [337, 179] on input "Email Address" at bounding box center [384, 171] width 137 height 23
type input "[EMAIL_ADDRESS][DOMAIN_NAME]"
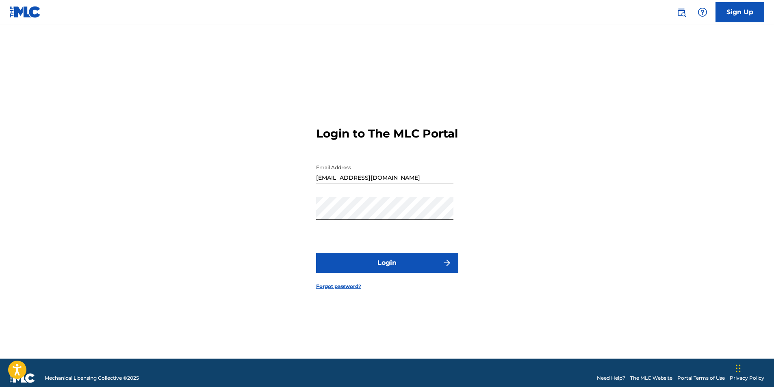
click at [400, 262] on button "Login" at bounding box center [387, 263] width 142 height 20
click at [260, 220] on div "Login to The MLC Portal Email Address ejbailey@swbell.net Password Login Forgot…" at bounding box center [387, 202] width 569 height 314
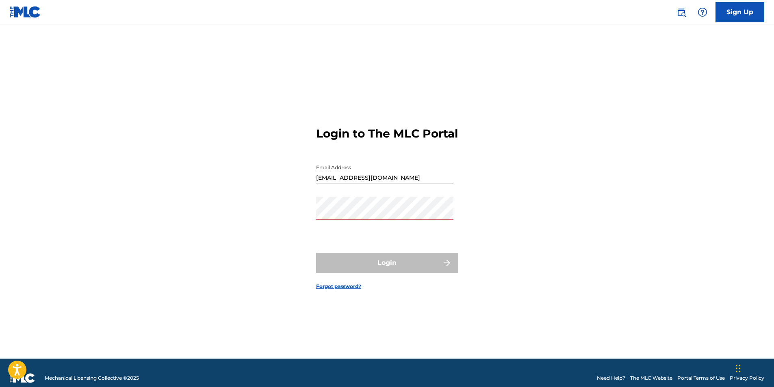
click at [343, 290] on link "Forgot password?" at bounding box center [338, 286] width 45 height 7
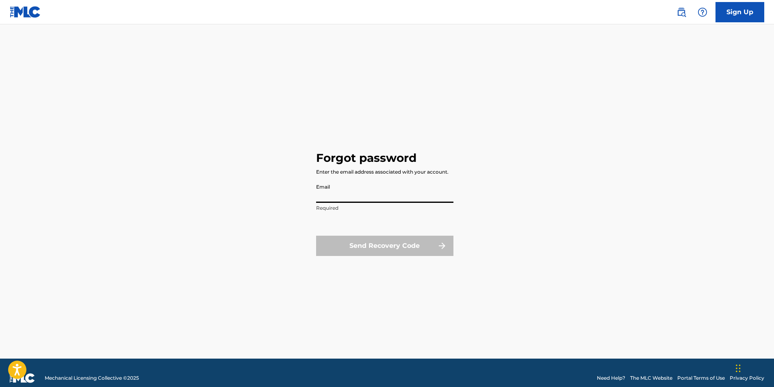
click at [328, 195] on input "Email" at bounding box center [384, 191] width 137 height 23
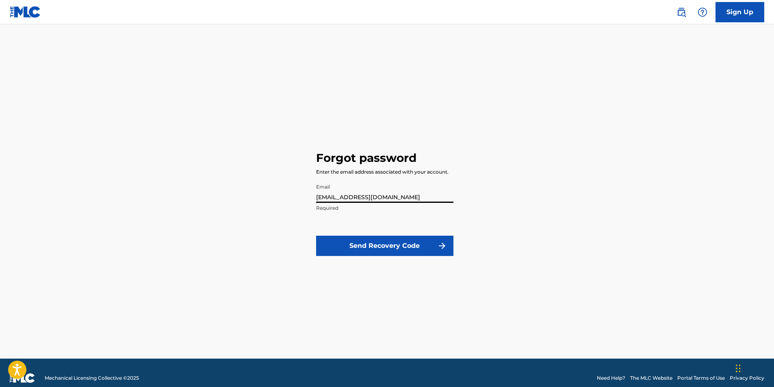
type input "[EMAIL_ADDRESS][DOMAIN_NAME]"
click at [403, 247] on button "Send Recovery Code" at bounding box center [384, 246] width 137 height 20
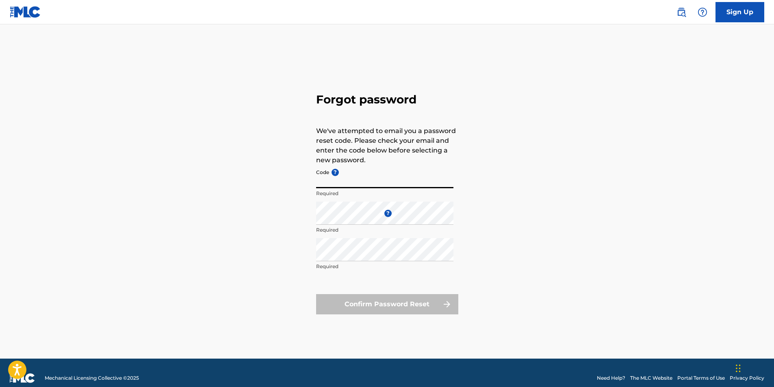
click at [317, 184] on input "Code ?" at bounding box center [384, 176] width 137 height 23
type input "FP_c80619d56e80f2530203f374800a"
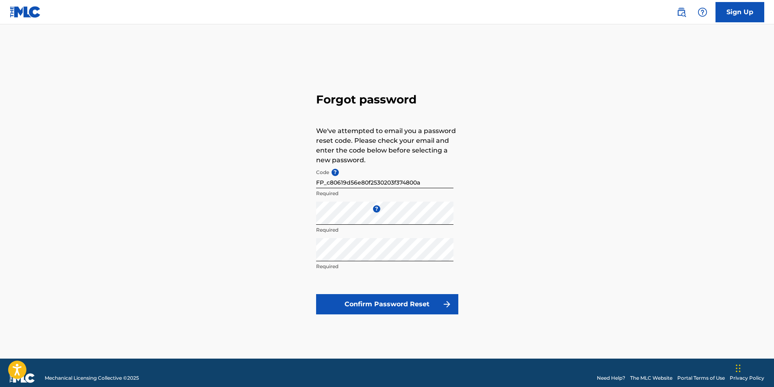
click at [406, 302] on button "Confirm Password Reset" at bounding box center [387, 304] width 142 height 20
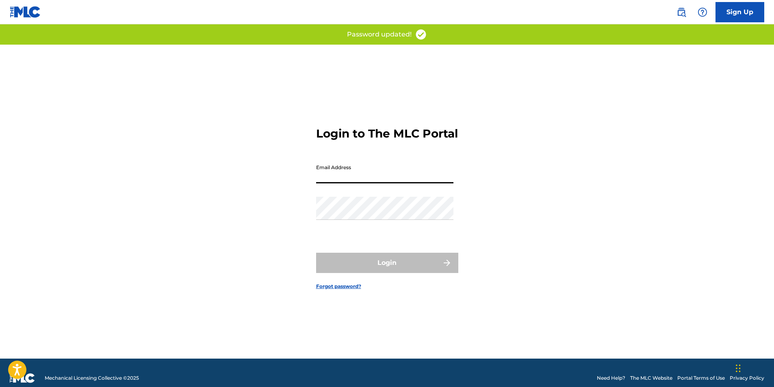
click at [338, 182] on input "Email Address" at bounding box center [384, 171] width 137 height 23
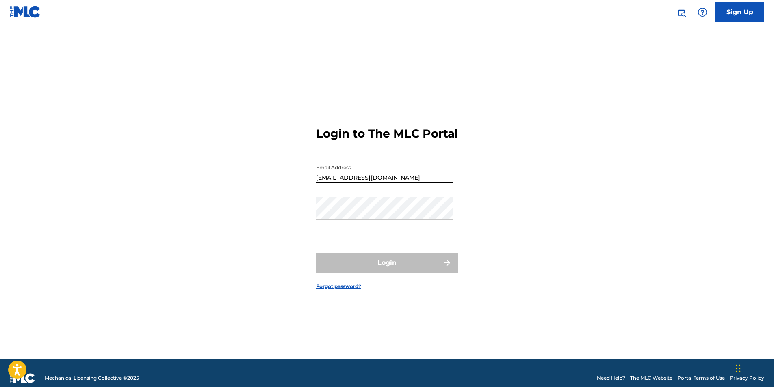
type input "[EMAIL_ADDRESS][DOMAIN_NAME]"
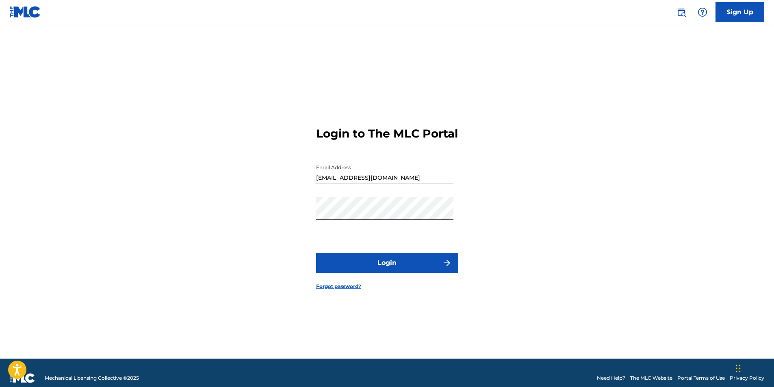
click at [441, 266] on button "Login" at bounding box center [387, 263] width 142 height 20
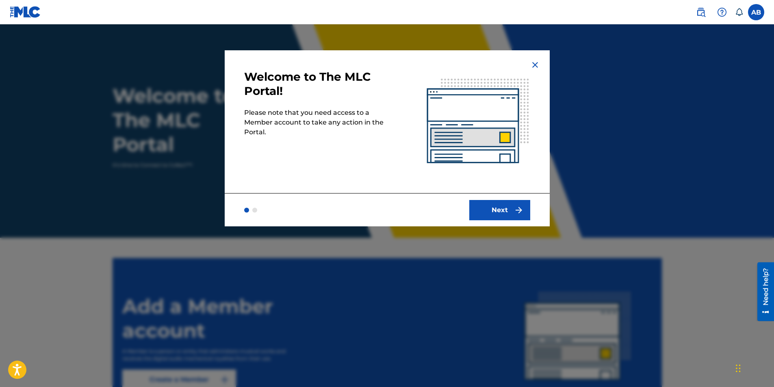
click at [498, 205] on button "Next" at bounding box center [499, 210] width 61 height 20
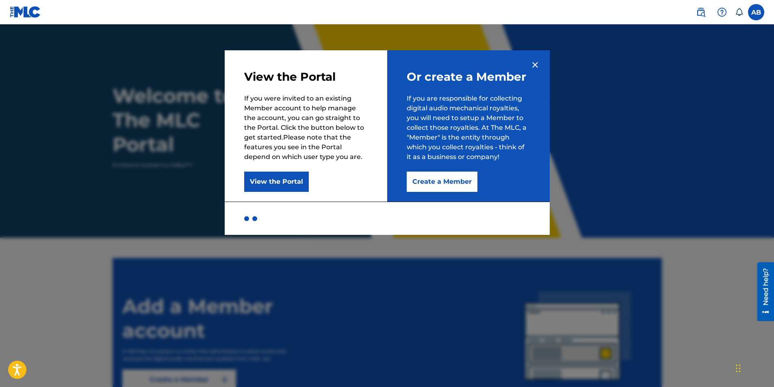
click at [432, 181] on button "Create a Member" at bounding box center [442, 182] width 71 height 20
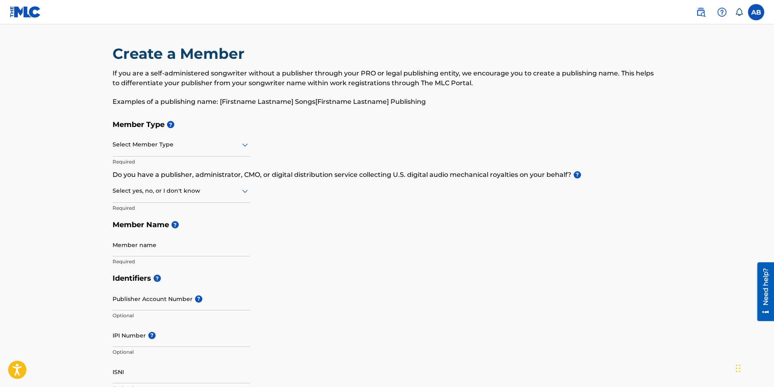
click at [241, 146] on icon at bounding box center [245, 145] width 10 height 10
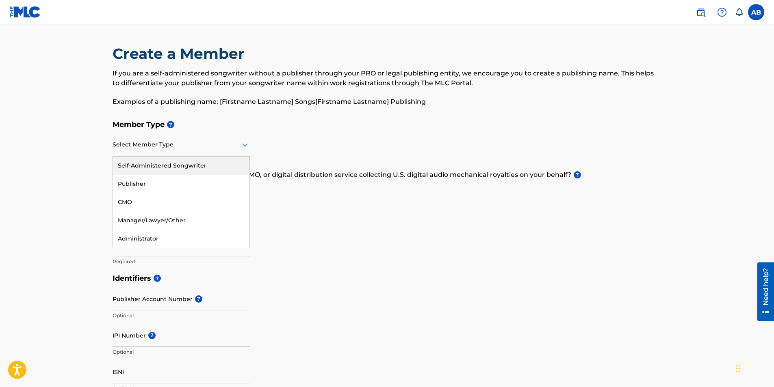
click at [194, 166] on div "Self-Administered Songwriter" at bounding box center [181, 166] width 136 height 18
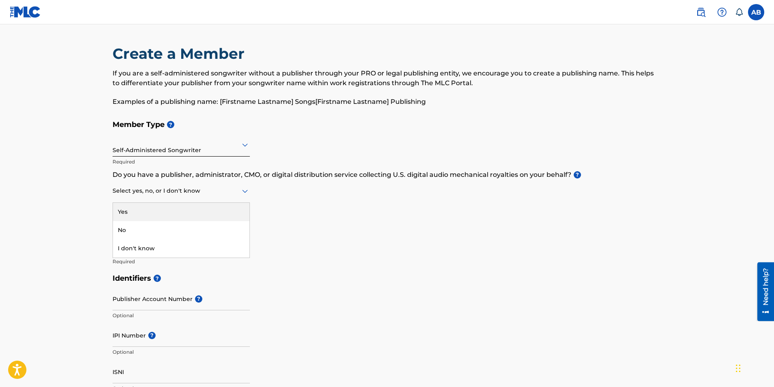
click at [247, 188] on icon at bounding box center [245, 191] width 10 height 10
click at [130, 227] on div "No" at bounding box center [181, 230] width 136 height 18
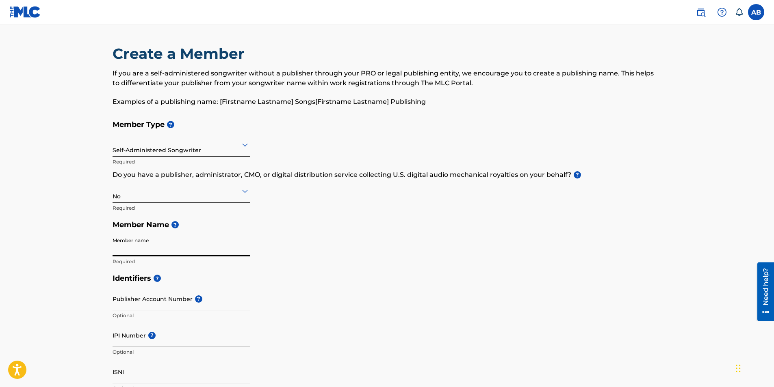
click at [144, 241] on input "Member name" at bounding box center [180, 245] width 137 height 23
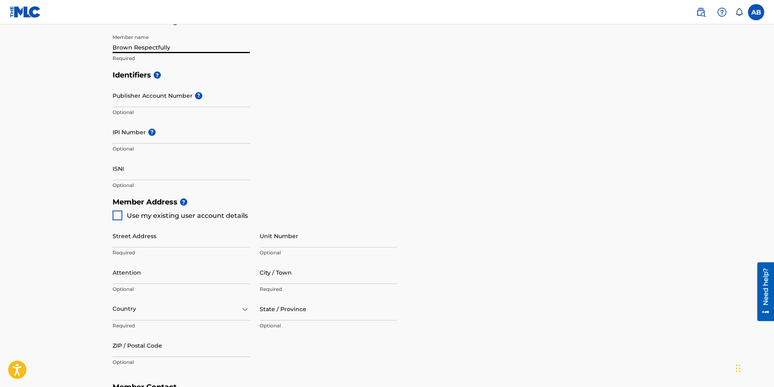
scroll to position [244, 0]
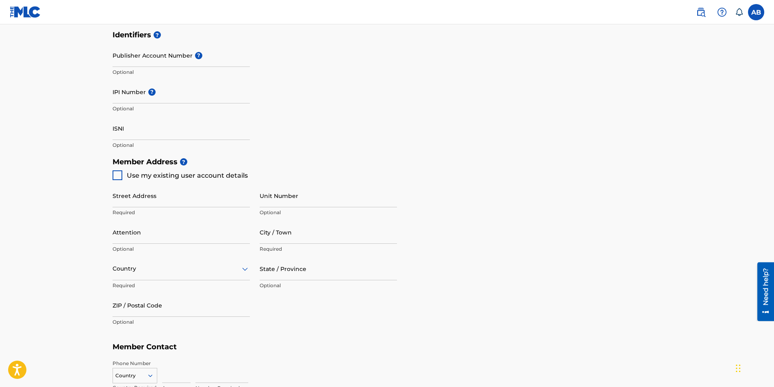
type input "Brown Respectfully"
click at [121, 176] on div at bounding box center [117, 176] width 10 height 10
type input "18307 Burbank Blvd"
type input "Tarzana"
type input "91356"
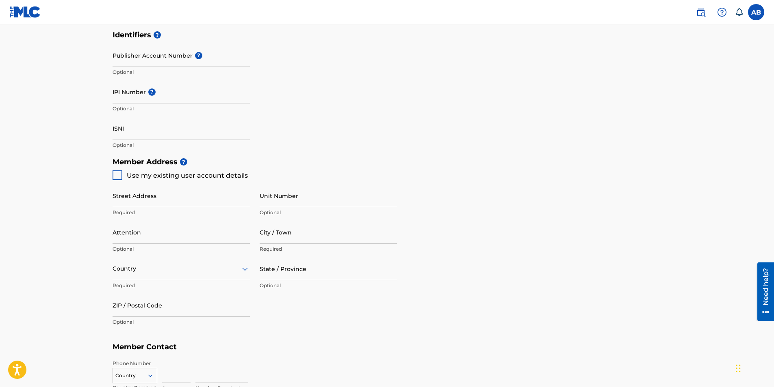
type input "501"
type input "2470308"
type input "[EMAIL_ADDRESS][DOMAIN_NAME]"
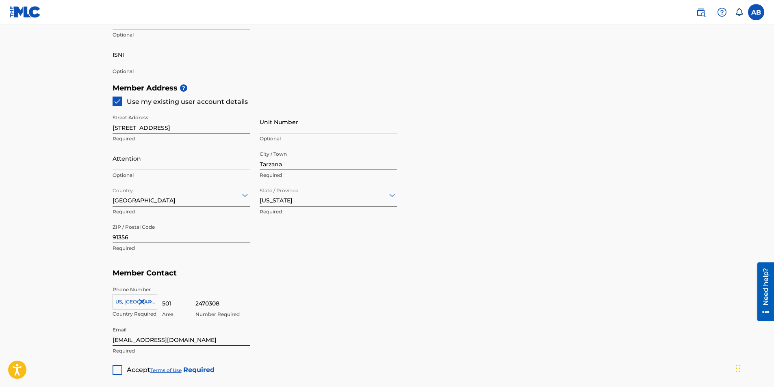
scroll to position [365, 0]
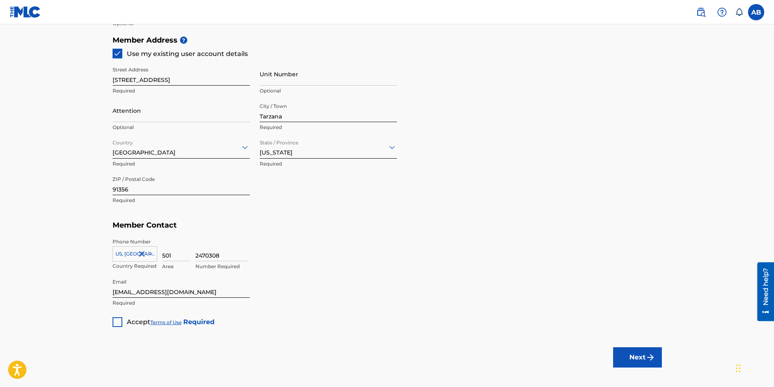
click at [119, 320] on div at bounding box center [117, 323] width 10 height 10
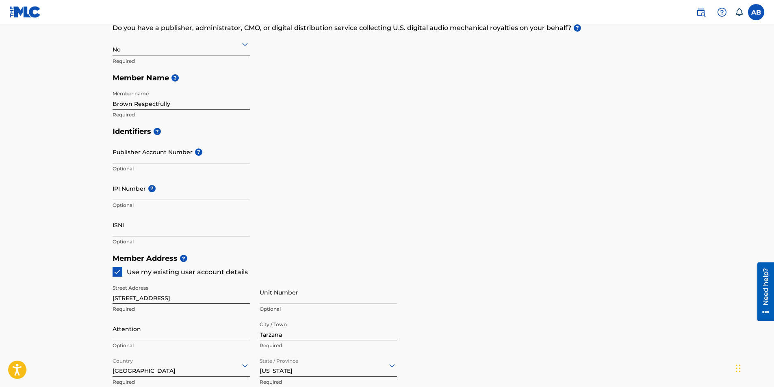
scroll to position [122, 0]
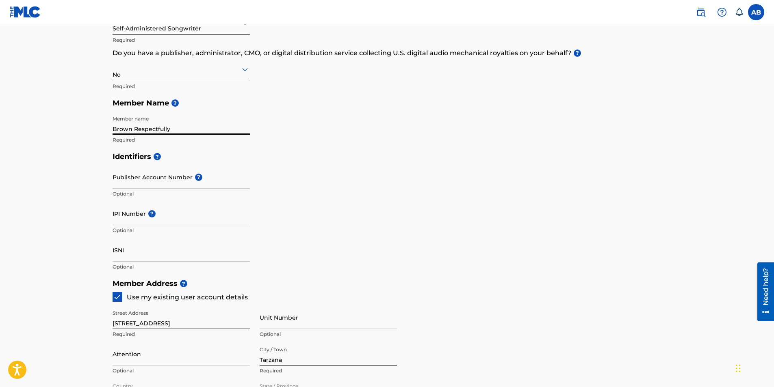
click at [132, 130] on input "Brown Respectfully" at bounding box center [180, 123] width 137 height 23
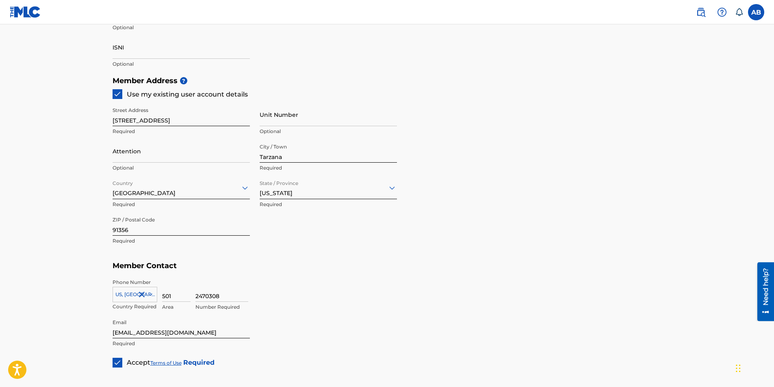
scroll to position [405, 0]
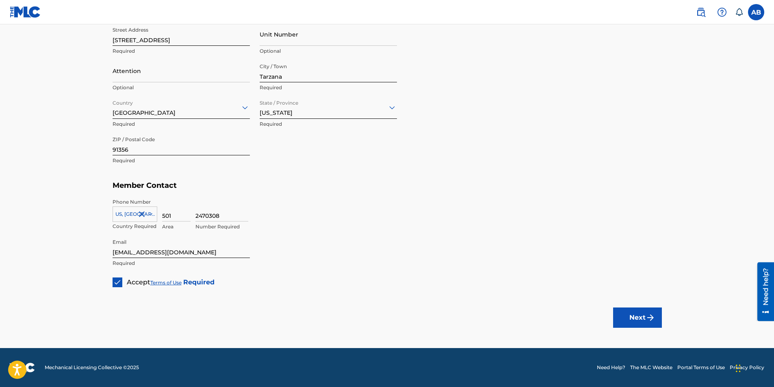
type input "Browns Respectfully"
click at [632, 315] on button "Next" at bounding box center [637, 318] width 49 height 20
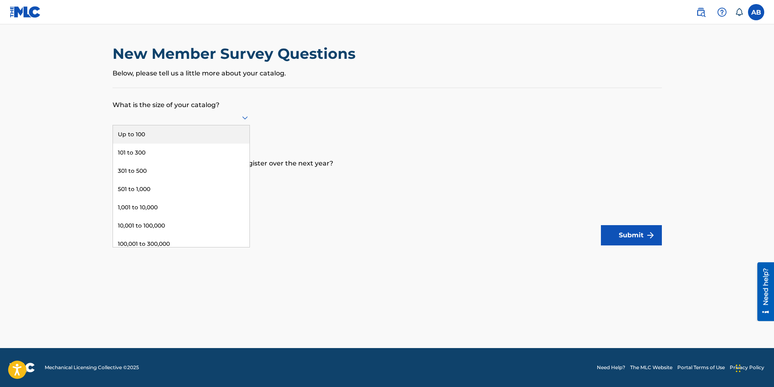
click at [242, 118] on icon at bounding box center [245, 118] width 10 height 10
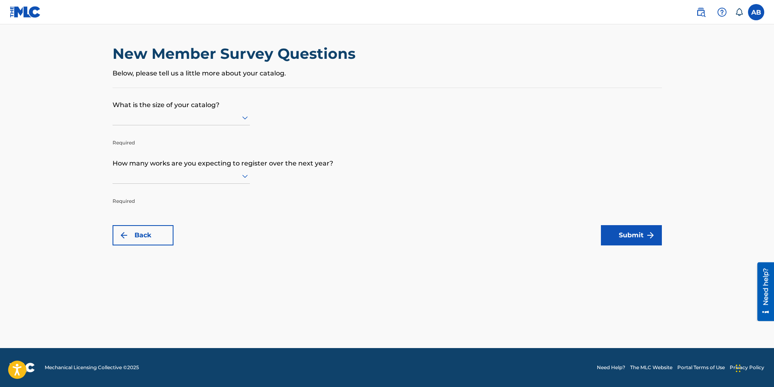
click at [283, 128] on form "What is the size of your catalog? Required How many works are you expecting to …" at bounding box center [386, 167] width 549 height 158
click at [246, 174] on icon at bounding box center [245, 176] width 10 height 10
click at [297, 194] on form "What is the size of your catalog? Required How many works are you expecting to …" at bounding box center [386, 167] width 549 height 158
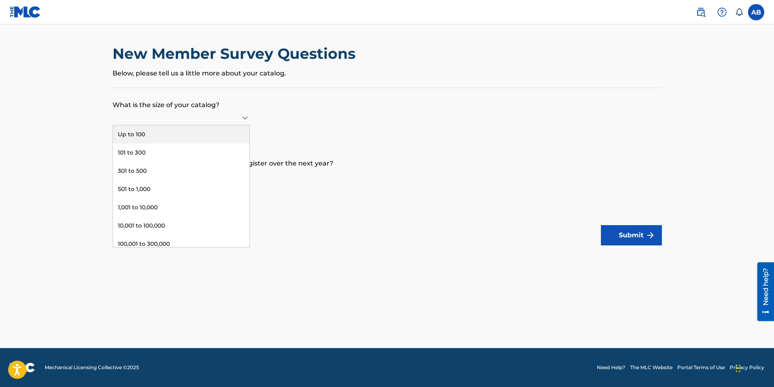
click at [241, 117] on icon at bounding box center [245, 118] width 10 height 10
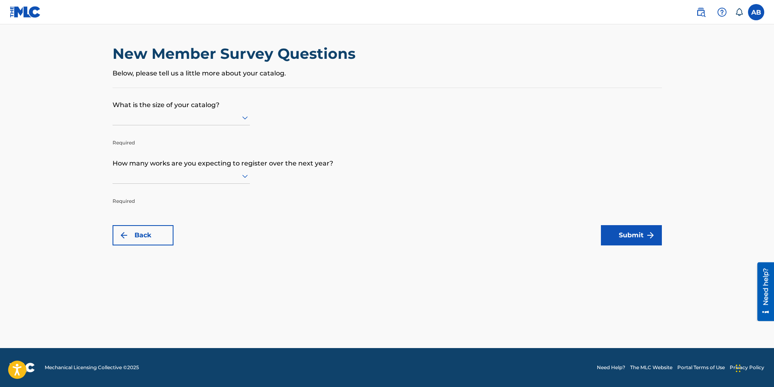
click at [296, 106] on p "What is the size of your catalog?" at bounding box center [386, 99] width 549 height 22
click at [246, 119] on icon at bounding box center [245, 118] width 6 height 3
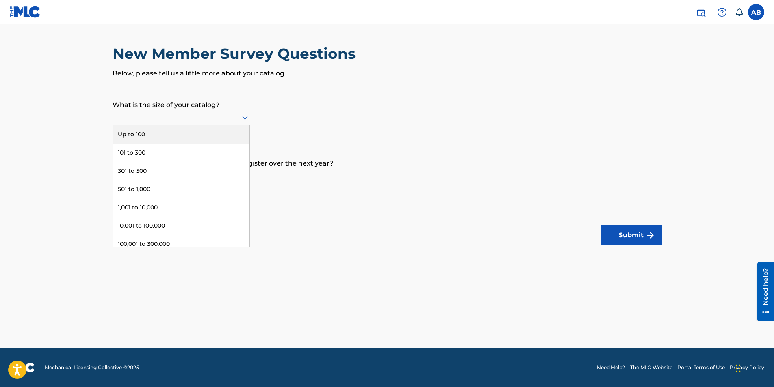
click at [161, 133] on div "Up to 100" at bounding box center [181, 134] width 136 height 18
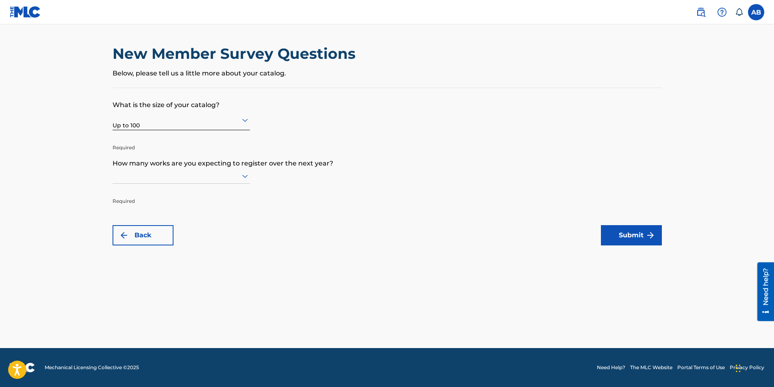
click at [243, 175] on icon at bounding box center [245, 176] width 6 height 3
click at [167, 192] on div "Up to 100" at bounding box center [181, 193] width 136 height 18
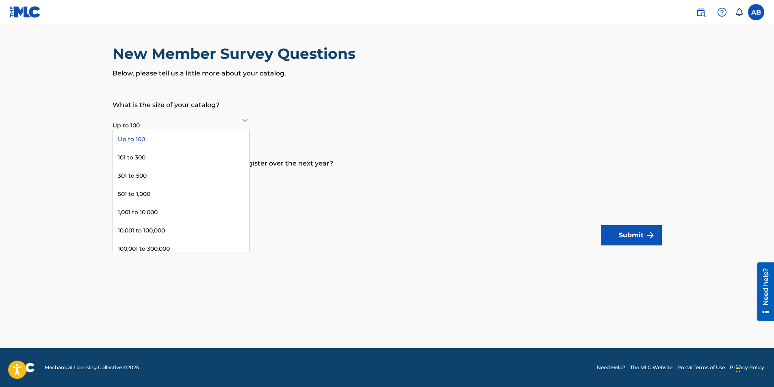
click at [244, 119] on icon at bounding box center [245, 120] width 10 height 10
click at [364, 71] on p "Below, please tell us a little more about your catalog." at bounding box center [386, 74] width 549 height 10
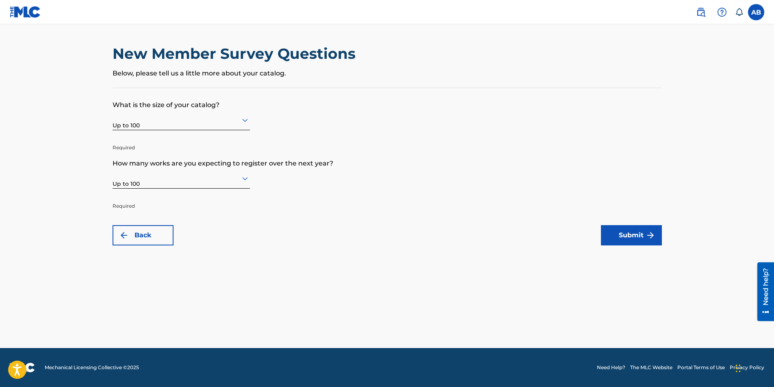
click at [618, 238] on button "Submit" at bounding box center [631, 235] width 61 height 20
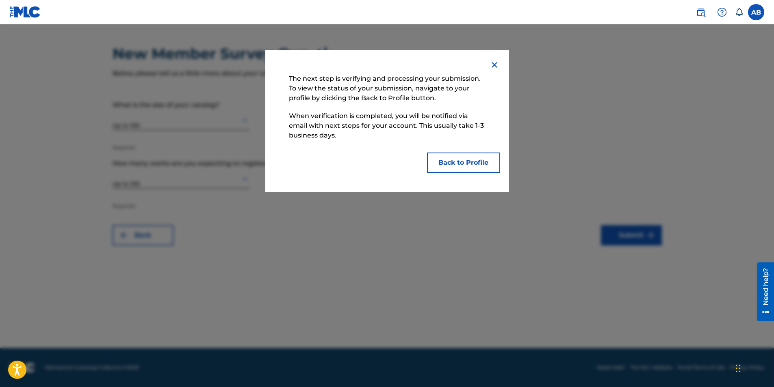
click at [455, 166] on button "Back to Profile" at bounding box center [463, 163] width 73 height 20
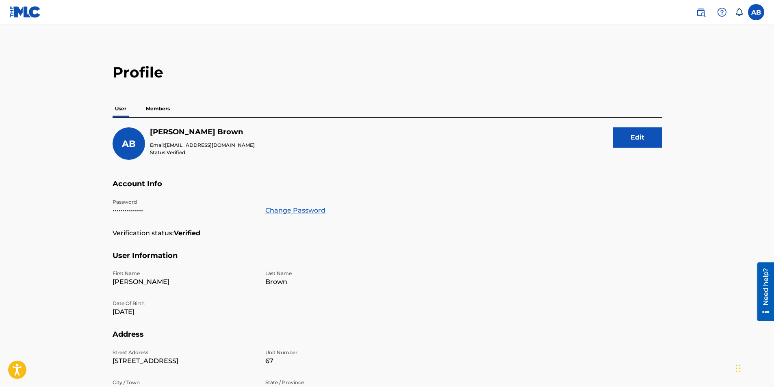
click at [755, 13] on label at bounding box center [756, 12] width 16 height 16
click at [756, 12] on input "AB Anthony Brown ejbailey@swbell.net Notification Preferences Profile Log out" at bounding box center [756, 12] width 0 height 0
click at [681, 115] on p "Log out" at bounding box center [677, 114] width 19 height 7
click at [756, 12] on input "AB Anthony Brown ejbailey@swbell.net Notification Preferences Profile Log out" at bounding box center [756, 12] width 0 height 0
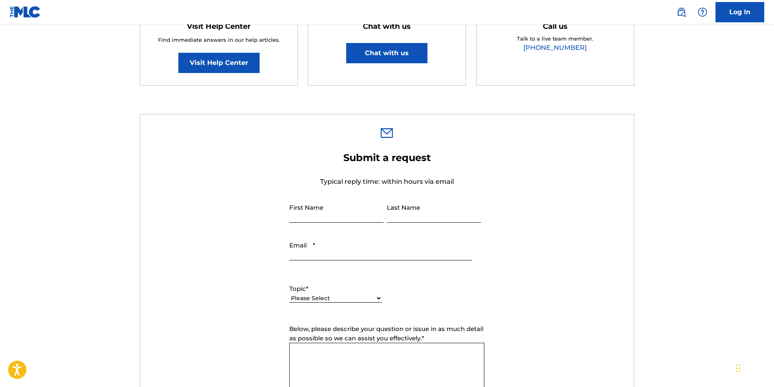
scroll to position [162, 0]
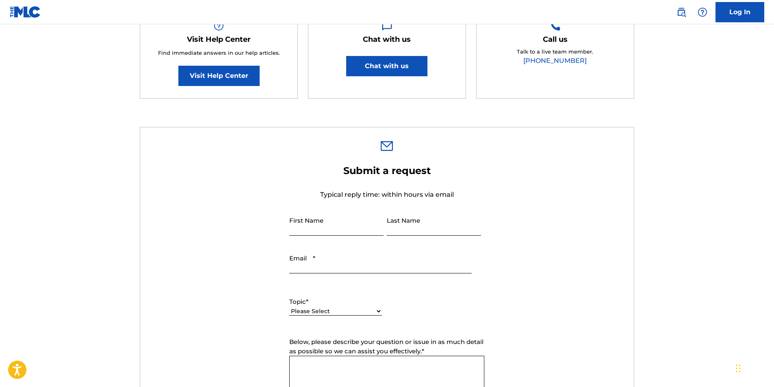
click at [313, 225] on input "First Name" at bounding box center [336, 224] width 94 height 23
type input "J"
type input "[PERSON_NAME]"
type input "Brown"
click at [294, 267] on input "Email *" at bounding box center [380, 262] width 182 height 23
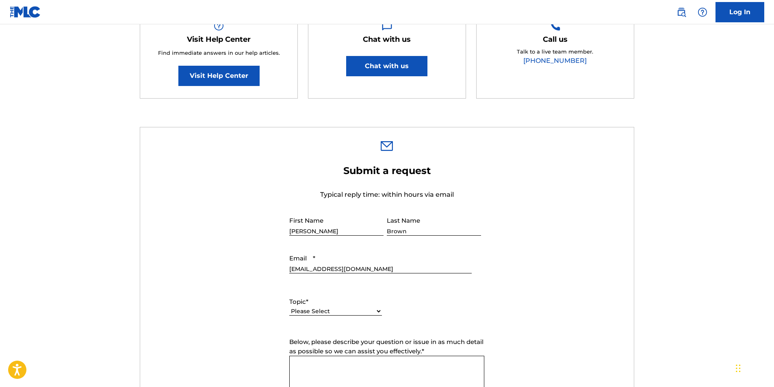
type input "[EMAIL_ADDRESS][DOMAIN_NAME]"
click at [380, 310] on select "Please Select I need help with my account I need help with managing my catalog …" at bounding box center [335, 311] width 93 height 9
select select "I need help with payment"
click at [289, 307] on select "Please Select I need help with my account I need help with managing my catalog …" at bounding box center [335, 311] width 93 height 9
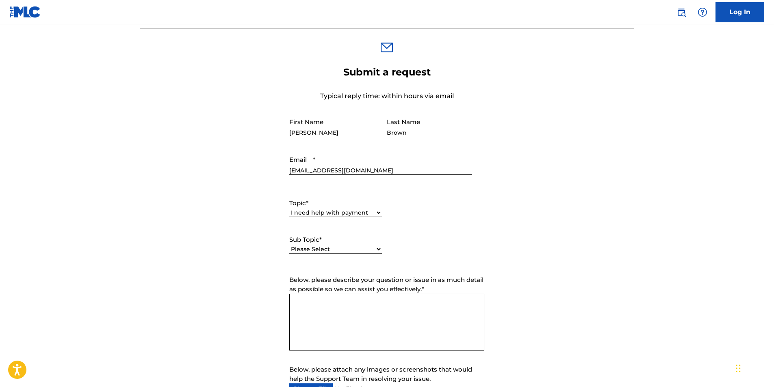
scroll to position [284, 0]
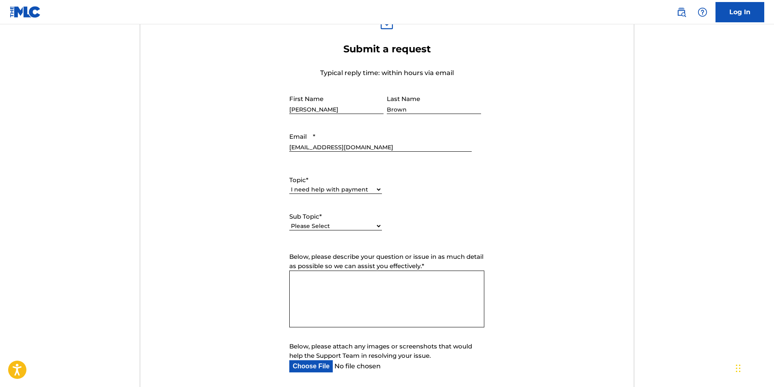
click at [378, 227] on select "Please Select I need help setting up my payment information in The MLC Portal I…" at bounding box center [335, 226] width 93 height 9
select select "I need information about royalties"
click at [289, 222] on select "Please Select I need help setting up my payment information in The MLC Portal I…" at bounding box center [335, 226] width 93 height 9
click at [333, 284] on textarea "Below, please describe your question or issue in as much detail as possible so …" at bounding box center [386, 299] width 195 height 57
click at [375, 280] on textarea "I never received my royalties from FerrickvsSpotify" at bounding box center [386, 299] width 195 height 57
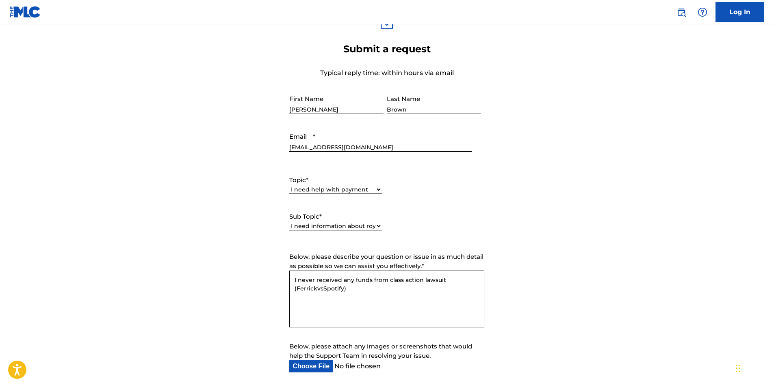
click at [353, 286] on textarea "I never received any funds from class action lawsuit (FerrickvsSpotify)" at bounding box center [386, 299] width 195 height 57
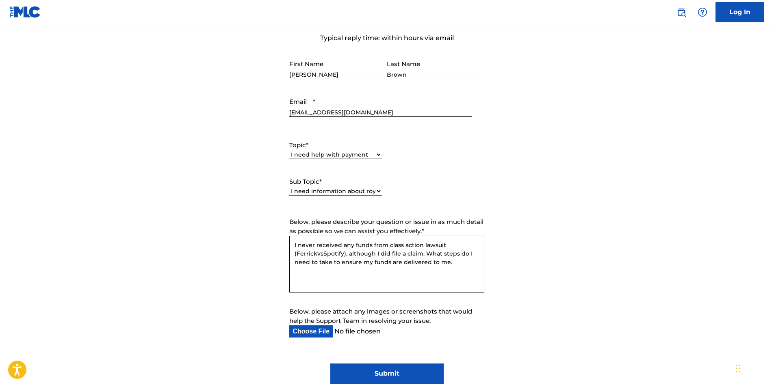
scroll to position [406, 0]
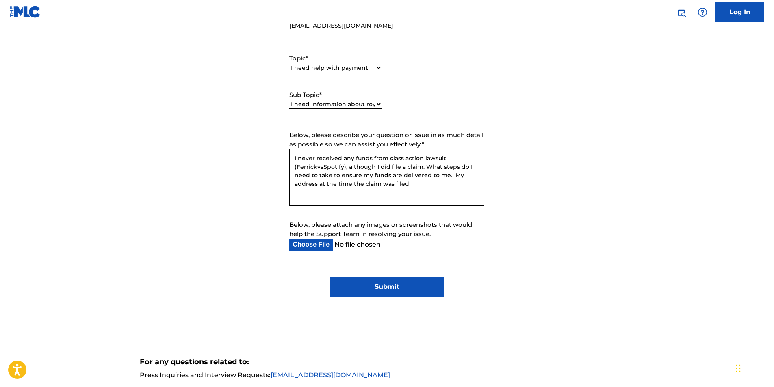
click at [451, 175] on textarea "I never received any funds from class action lawsuit (FerrickvsSpotify), althou…" at bounding box center [386, 177] width 195 height 57
click at [428, 184] on textarea "I never received any funds from class action lawsuit (FerrickvsSpotify), althou…" at bounding box center [386, 177] width 195 height 57
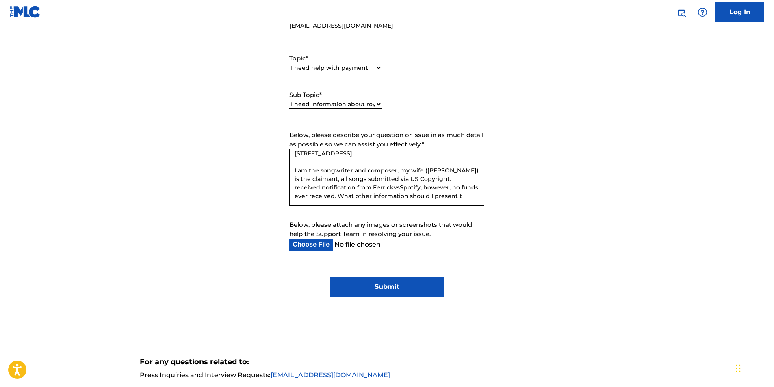
scroll to position [50, 0]
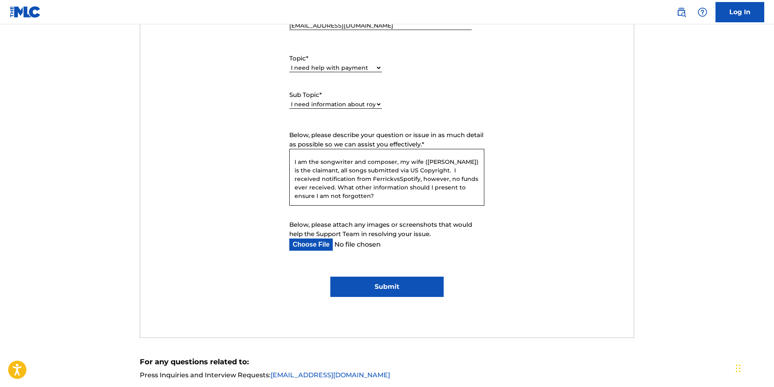
type textarea "I never received any funds from class action lawsuit (FerrickvsSpotify), althou…"
click at [405, 288] on input "Submit" at bounding box center [386, 287] width 113 height 20
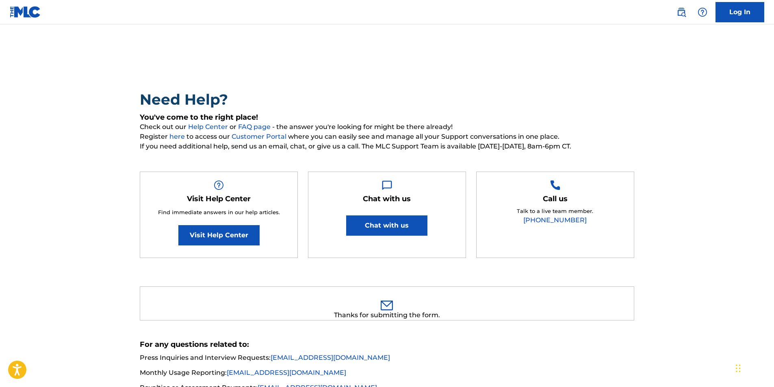
scroll to position [0, 0]
